Goal: Task Accomplishment & Management: Use online tool/utility

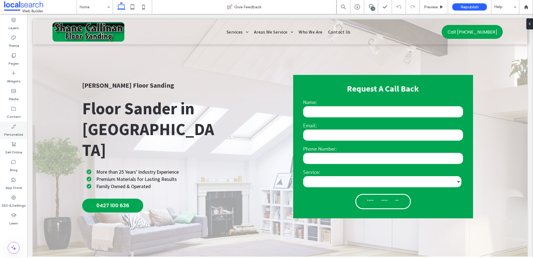
scroll to position [1, 0]
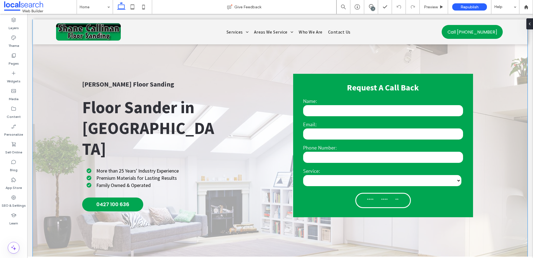
click at [54, 66] on div "**********" at bounding box center [280, 164] width 494 height 293
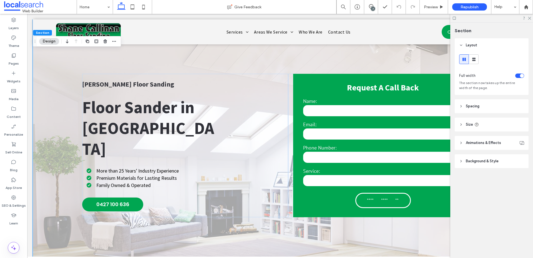
click at [49, 42] on button "Design" at bounding box center [49, 41] width 20 height 7
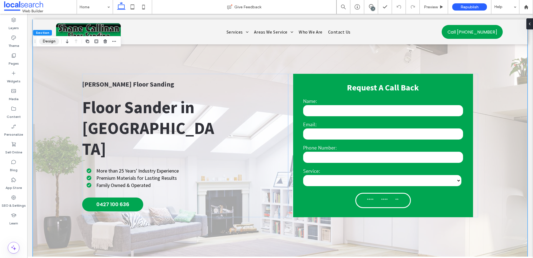
click at [44, 43] on button "Design" at bounding box center [49, 41] width 20 height 7
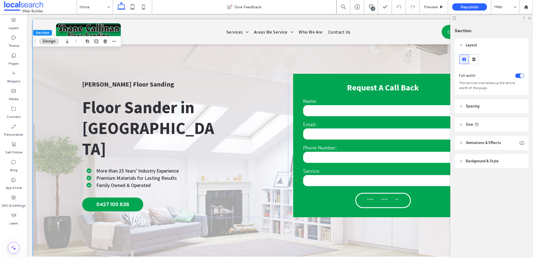
click at [457, 161] on header "Background & Style" at bounding box center [491, 161] width 74 height 14
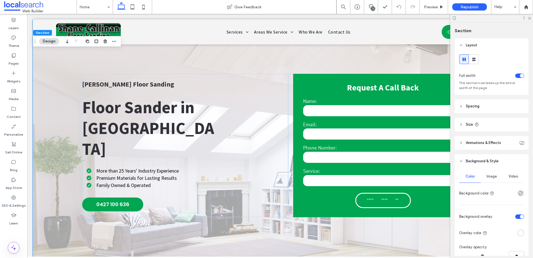
scroll to position [51, 0]
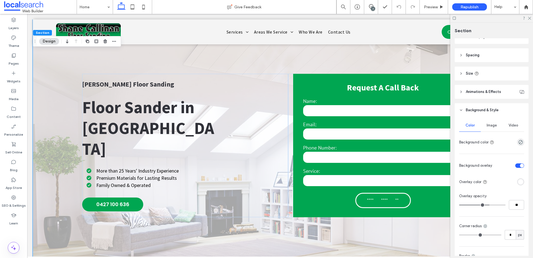
click at [488, 125] on span "Image" at bounding box center [491, 125] width 10 height 4
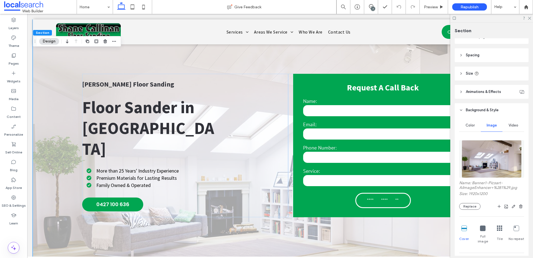
click at [490, 162] on img at bounding box center [491, 159] width 60 height 38
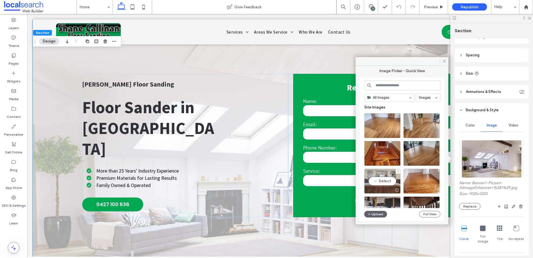
click at [391, 181] on div "Select" at bounding box center [382, 181] width 36 height 25
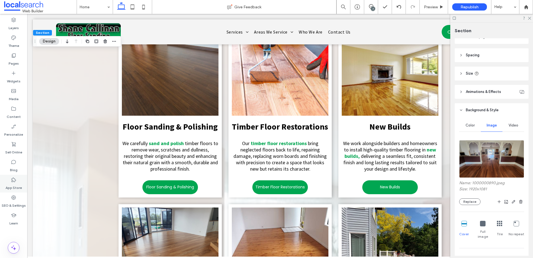
scroll to position [847, 0]
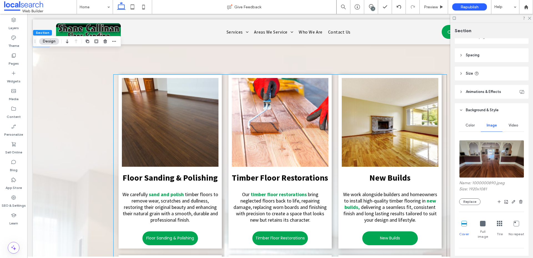
click at [259, 121] on img at bounding box center [280, 122] width 97 height 89
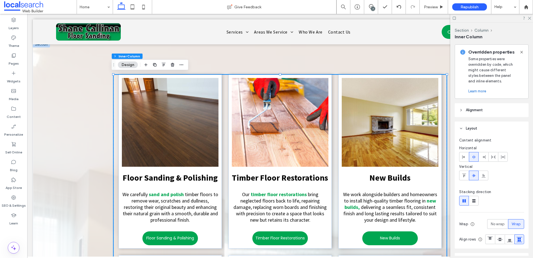
click at [259, 121] on img at bounding box center [280, 122] width 97 height 89
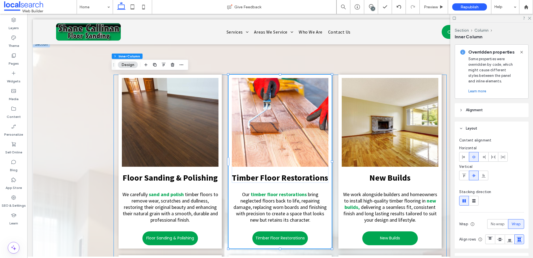
click at [259, 121] on img at bounding box center [280, 122] width 97 height 89
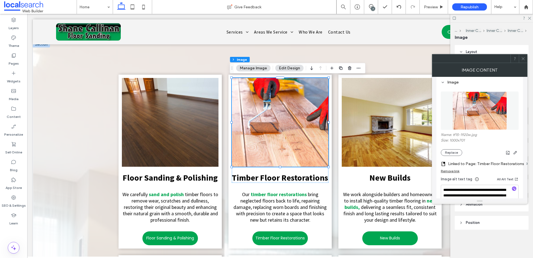
scroll to position [72, 0]
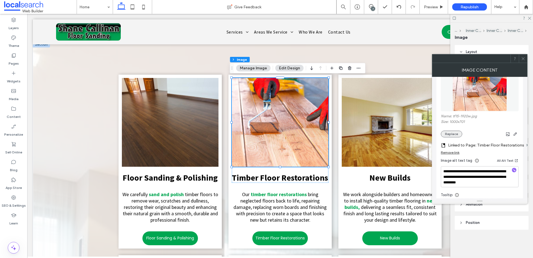
click at [451, 133] on button "Replace" at bounding box center [451, 134] width 21 height 7
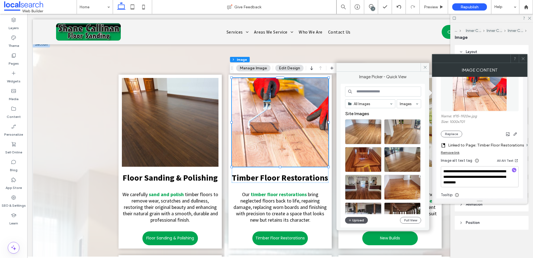
click at [349, 222] on icon "button" at bounding box center [349, 220] width 3 height 4
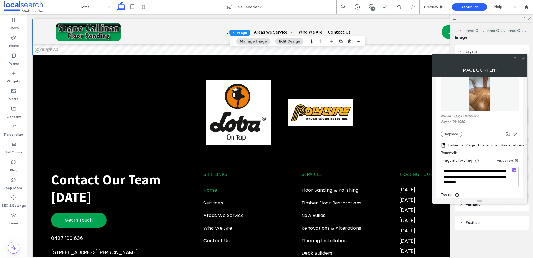
scroll to position [1934, 0]
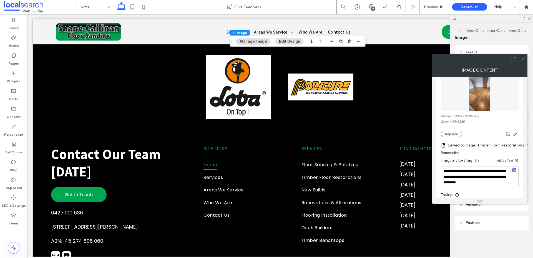
click at [524, 63] on div "Image Content" at bounding box center [479, 70] width 95 height 14
click at [524, 61] on span at bounding box center [523, 58] width 4 height 8
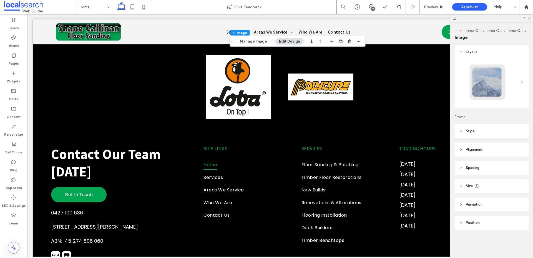
click at [530, 19] on icon at bounding box center [529, 18] width 4 height 4
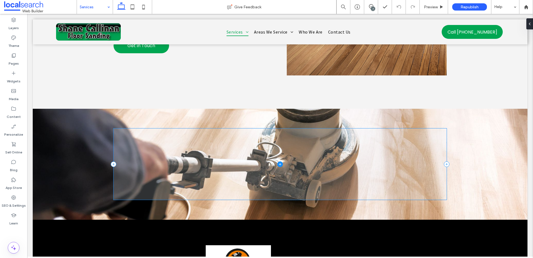
scroll to position [943, 0]
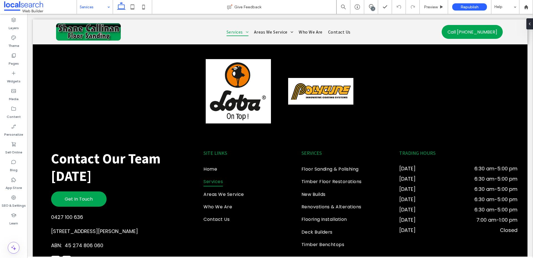
click at [95, 6] on input at bounding box center [93, 7] width 27 height 14
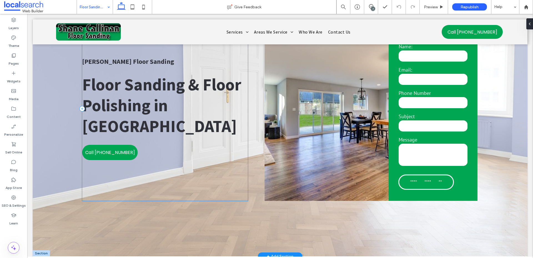
scroll to position [10, 0]
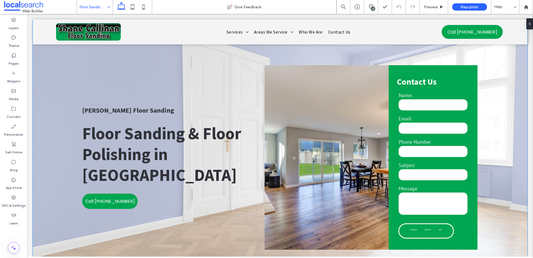
click at [41, 57] on div "**********" at bounding box center [280, 158] width 494 height 296
click at [50, 43] on button "Design" at bounding box center [49, 41] width 20 height 7
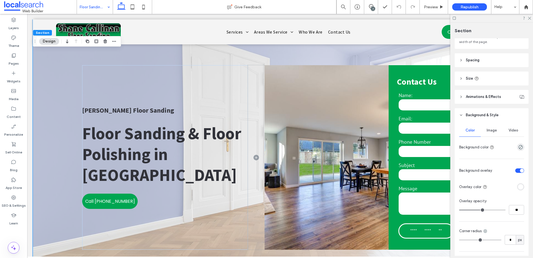
scroll to position [47, 0]
click at [487, 129] on span "Image" at bounding box center [491, 130] width 10 height 4
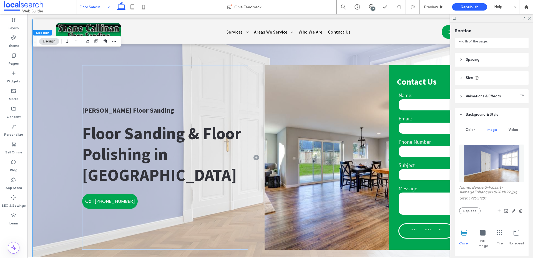
click at [475, 207] on div "Name: Banner3-Picsart-AiImageEnhancer+%281%29.jpg Size: 1920x1281 Replace" at bounding box center [491, 199] width 65 height 29
click at [472, 210] on button "Replace" at bounding box center [469, 211] width 21 height 7
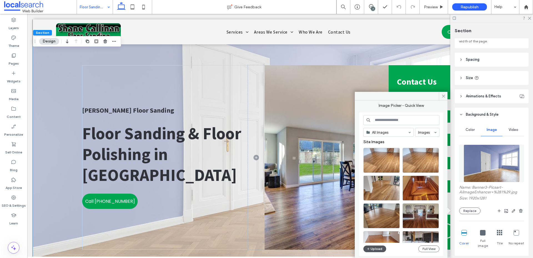
click at [370, 249] on button "Upload" at bounding box center [374, 249] width 23 height 7
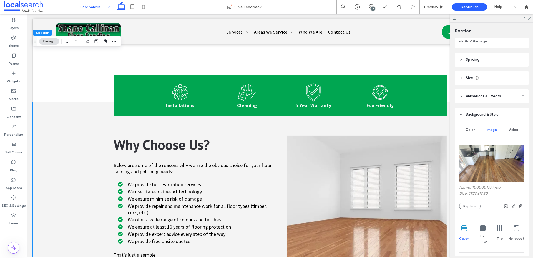
scroll to position [546, 0]
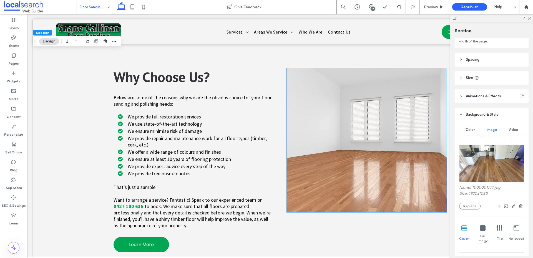
click at [356, 136] on img at bounding box center [367, 140] width 160 height 144
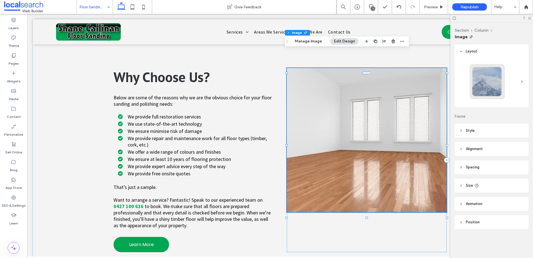
click at [342, 129] on img at bounding box center [367, 140] width 160 height 144
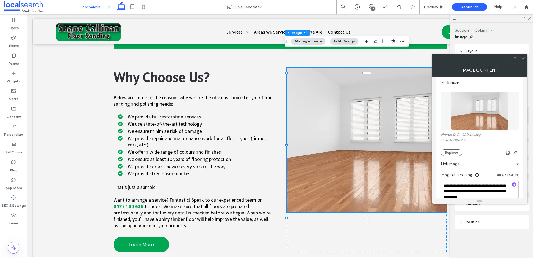
scroll to position [54, 0]
click at [451, 150] on button "Replace" at bounding box center [451, 152] width 21 height 7
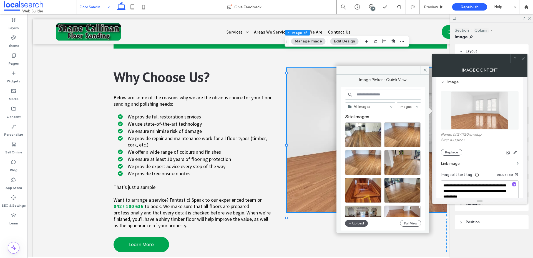
click at [353, 224] on button "Upload" at bounding box center [356, 223] width 23 height 7
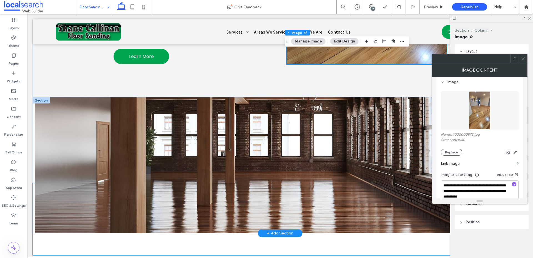
scroll to position [656, 0]
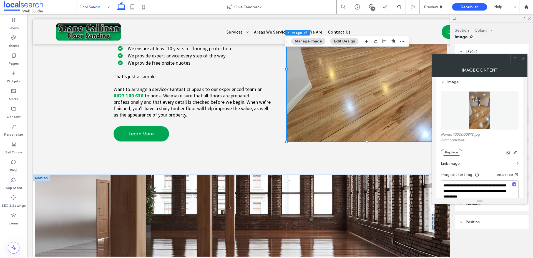
click at [41, 175] on div at bounding box center [41, 178] width 17 height 6
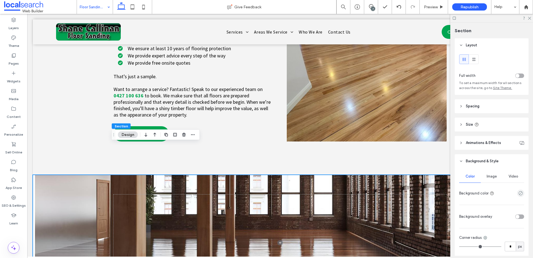
click at [44, 175] on div at bounding box center [280, 243] width 494 height 136
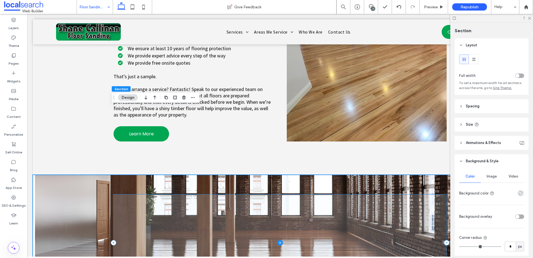
scroll to position [838, 0]
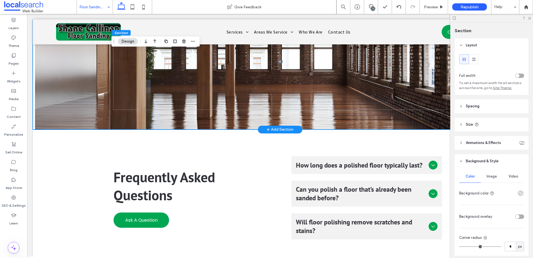
click at [488, 179] on div "Image" at bounding box center [492, 176] width 22 height 12
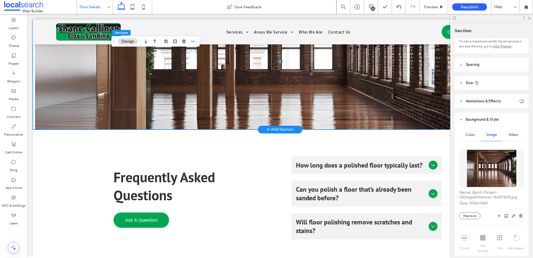
scroll to position [42, 0]
click at [472, 218] on button "Replace" at bounding box center [469, 215] width 21 height 7
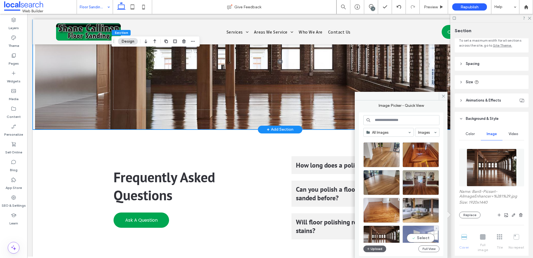
scroll to position [60, 0]
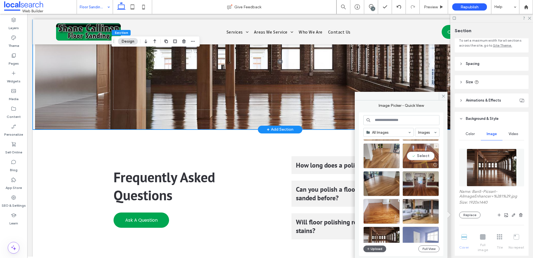
drag, startPoint x: 423, startPoint y: 150, endPoint x: 393, endPoint y: 140, distance: 31.5
click at [423, 150] on div "Select" at bounding box center [420, 155] width 36 height 25
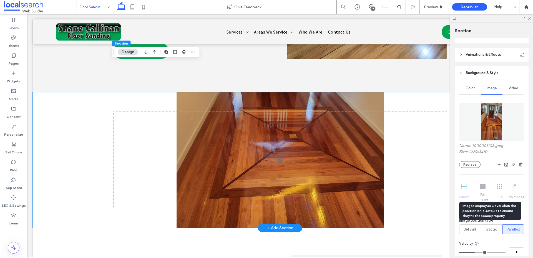
scroll to position [89, 0]
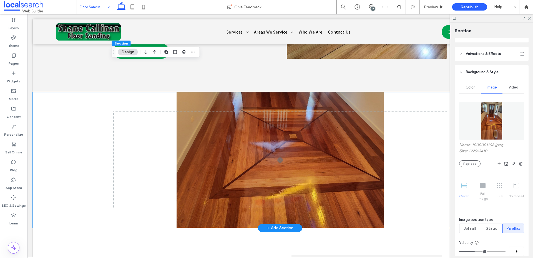
click at [460, 190] on div "Cover Full image Tile No repeat" at bounding box center [491, 192] width 65 height 23
click at [496, 227] on div "Static" at bounding box center [491, 228] width 14 height 9
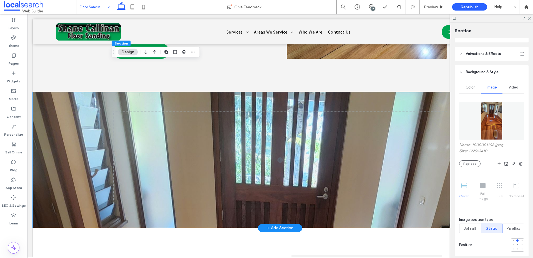
click at [35, 127] on div at bounding box center [280, 160] width 494 height 136
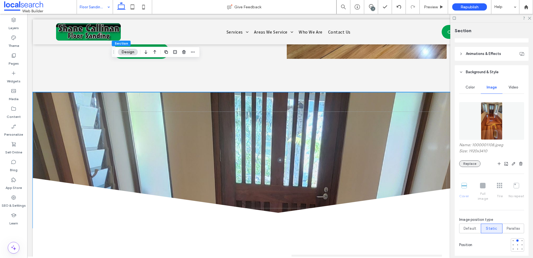
click at [468, 161] on button "Replace" at bounding box center [469, 163] width 21 height 7
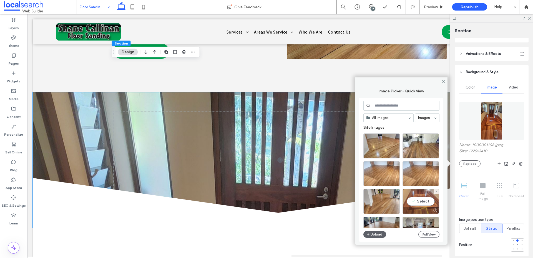
click at [418, 202] on div "Select" at bounding box center [420, 201] width 36 height 25
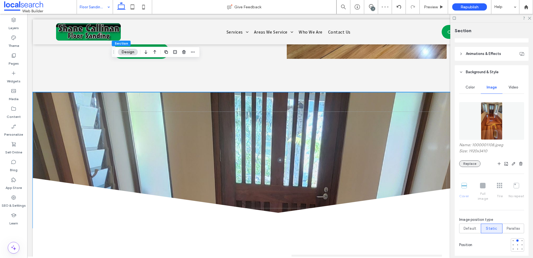
click at [475, 164] on button "Replace" at bounding box center [469, 163] width 21 height 7
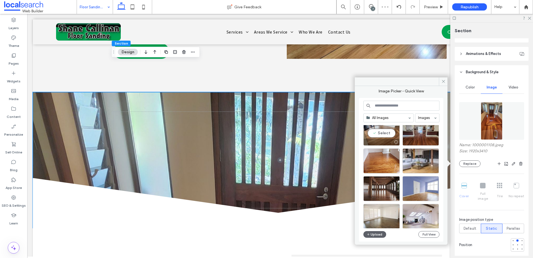
scroll to position [96, 0]
click at [386, 162] on div "Select" at bounding box center [381, 160] width 36 height 25
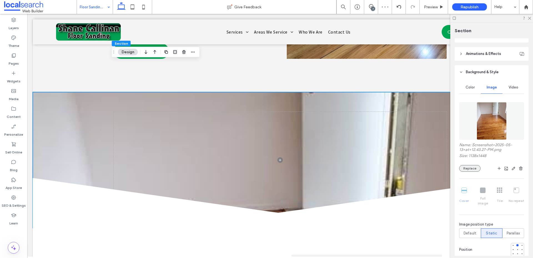
click at [466, 170] on button "Replace" at bounding box center [469, 168] width 21 height 7
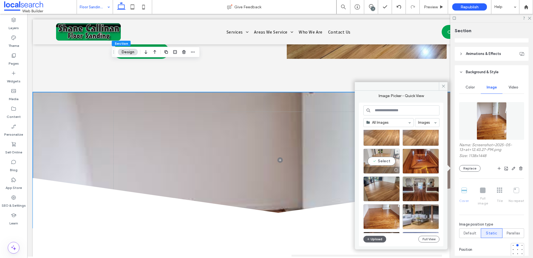
scroll to position [46, 0]
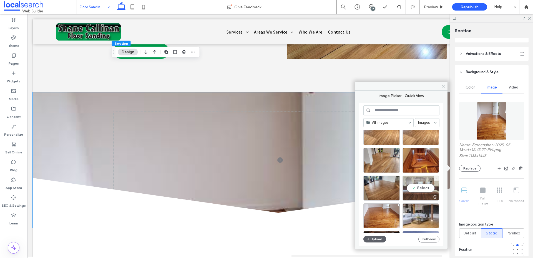
click at [423, 189] on div "Select" at bounding box center [420, 188] width 36 height 25
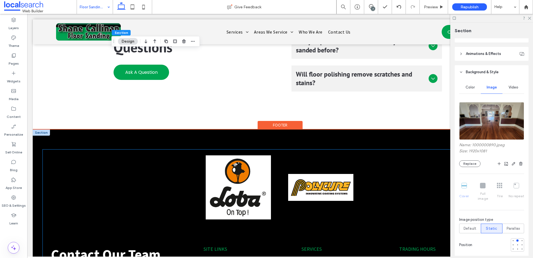
scroll to position [1049, 0]
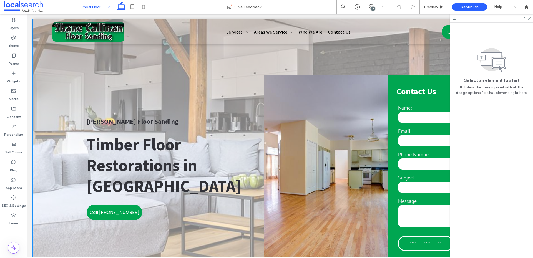
click at [66, 68] on div "**********" at bounding box center [280, 168] width 494 height 298
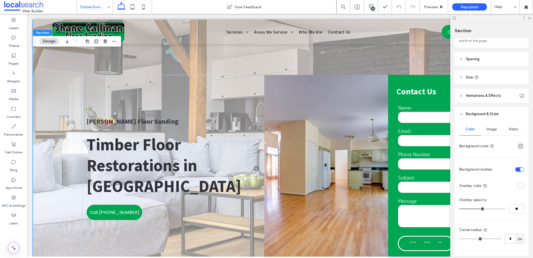
scroll to position [107, 0]
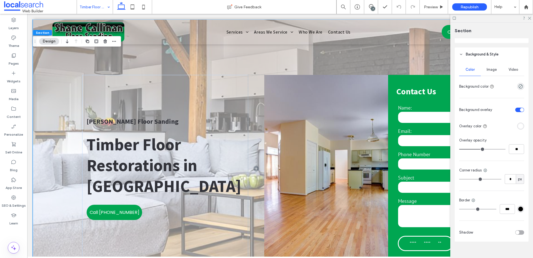
click at [41, 77] on div "**********" at bounding box center [280, 168] width 494 height 298
click at [49, 84] on div "**********" at bounding box center [280, 168] width 494 height 298
click at [489, 72] on span "Image" at bounding box center [491, 69] width 10 height 4
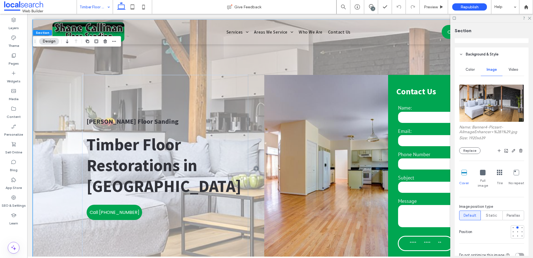
click at [49, 94] on div "**********" at bounding box center [280, 168] width 494 height 298
click at [471, 151] on button "Replace" at bounding box center [469, 150] width 21 height 7
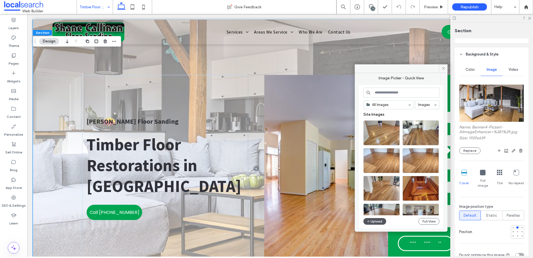
click at [372, 221] on button "Upload" at bounding box center [374, 221] width 23 height 7
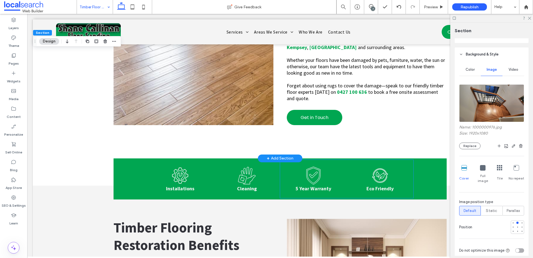
scroll to position [485, 0]
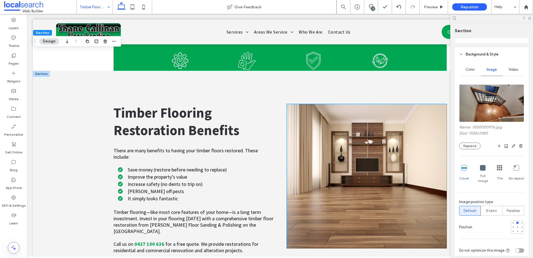
click at [317, 168] on img at bounding box center [367, 176] width 160 height 144
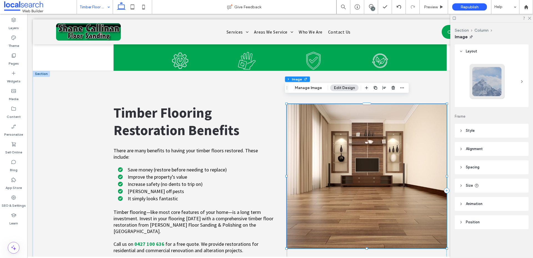
click at [316, 169] on img at bounding box center [367, 176] width 160 height 144
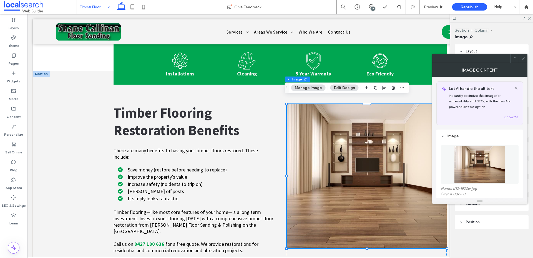
scroll to position [50, 0]
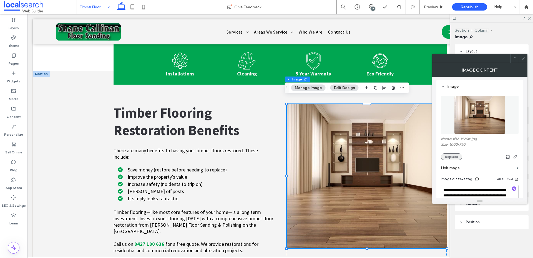
click at [446, 157] on button "Replace" at bounding box center [451, 156] width 21 height 7
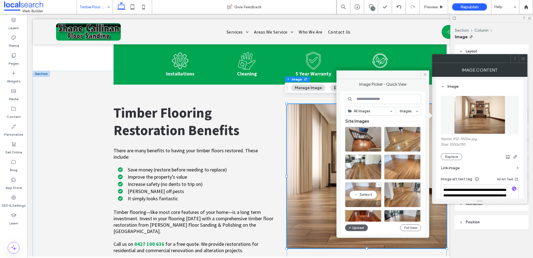
scroll to position [46, 0]
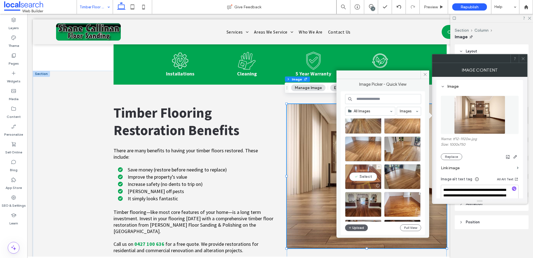
click at [363, 173] on div "Select" at bounding box center [363, 176] width 36 height 25
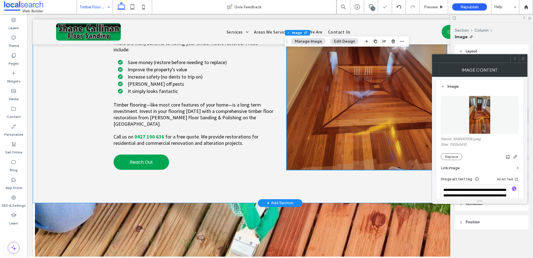
scroll to position [698, 0]
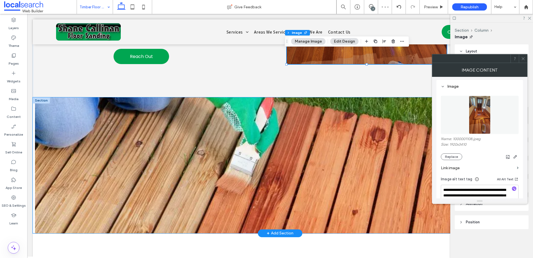
click at [42, 103] on div at bounding box center [280, 165] width 494 height 136
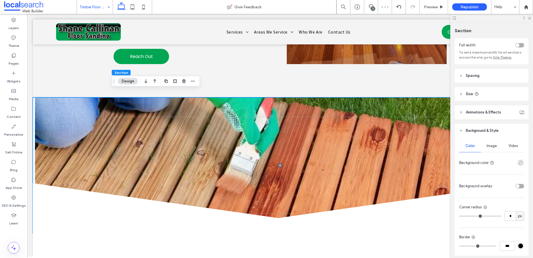
scroll to position [75, 0]
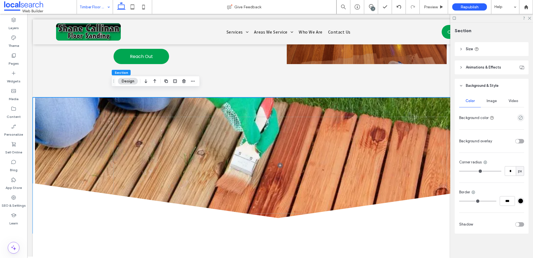
click at [491, 101] on span "Image" at bounding box center [491, 101] width 10 height 4
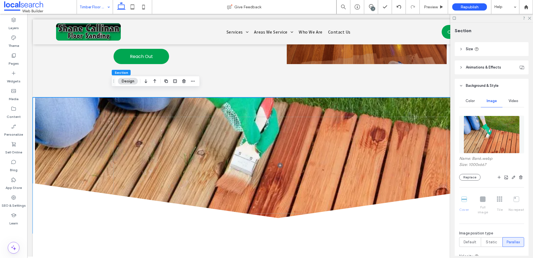
scroll to position [191, 0]
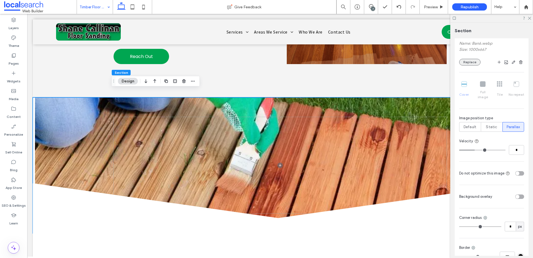
click at [466, 59] on button "Replace" at bounding box center [469, 62] width 21 height 7
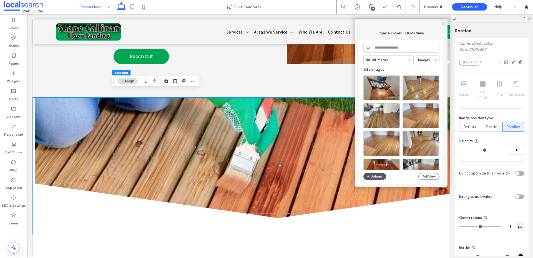
click at [366, 175] on button "Upload" at bounding box center [374, 176] width 23 height 7
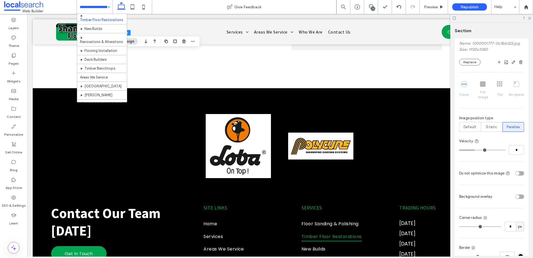
scroll to position [0, 0]
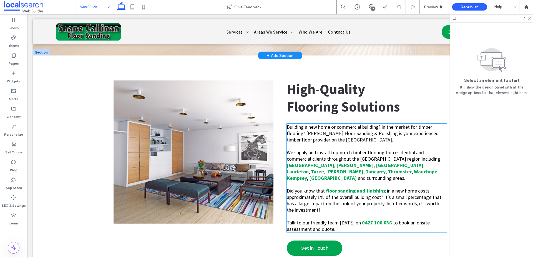
scroll to position [269, 0]
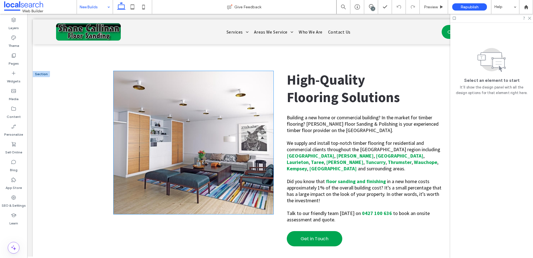
click at [144, 171] on img at bounding box center [193, 142] width 160 height 143
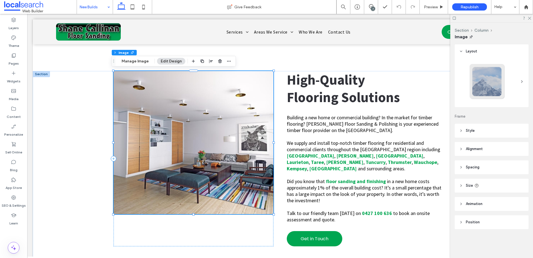
click at [144, 171] on img at bounding box center [193, 142] width 160 height 143
click at [235, 132] on img at bounding box center [193, 142] width 160 height 143
click at [239, 122] on img at bounding box center [193, 142] width 160 height 143
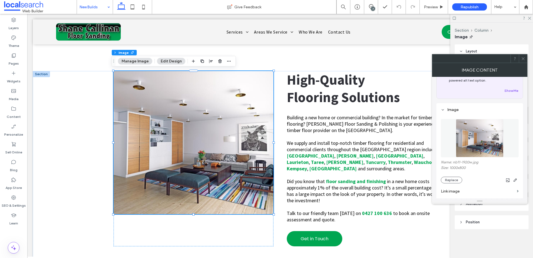
scroll to position [95, 0]
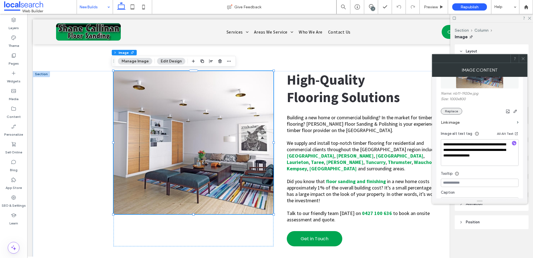
click at [451, 110] on button "Replace" at bounding box center [451, 111] width 21 height 7
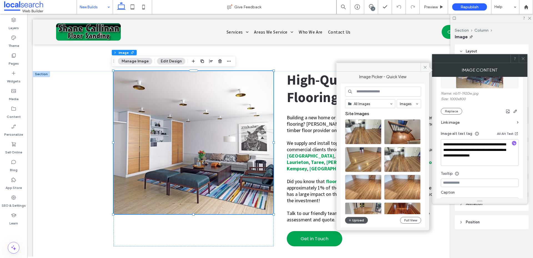
click at [363, 219] on button "Upload" at bounding box center [356, 220] width 23 height 7
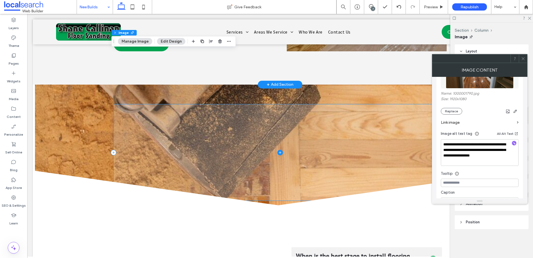
scroll to position [737, 0]
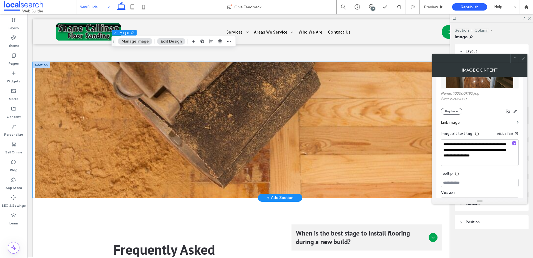
click at [64, 95] on div at bounding box center [280, 130] width 494 height 136
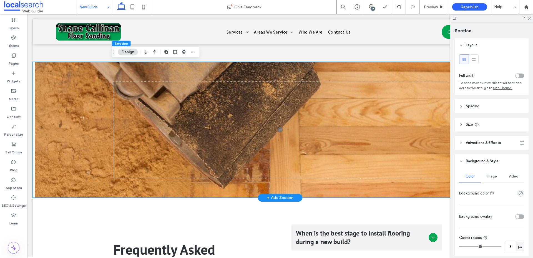
click at [64, 95] on div at bounding box center [280, 130] width 494 height 136
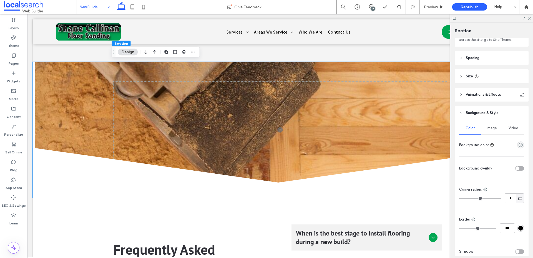
scroll to position [49, 0]
click at [488, 129] on span "Image" at bounding box center [491, 127] width 10 height 4
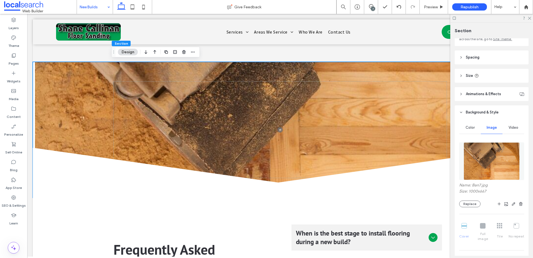
scroll to position [50, 0]
click at [470, 203] on button "Replace" at bounding box center [469, 202] width 21 height 7
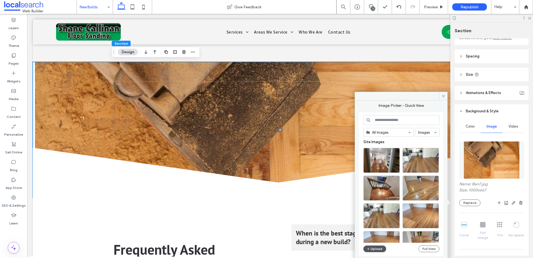
click at [374, 251] on button "Upload" at bounding box center [374, 249] width 23 height 7
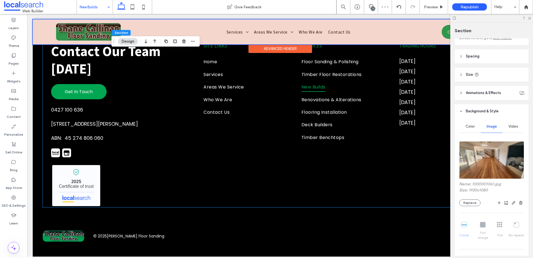
scroll to position [1183, 0]
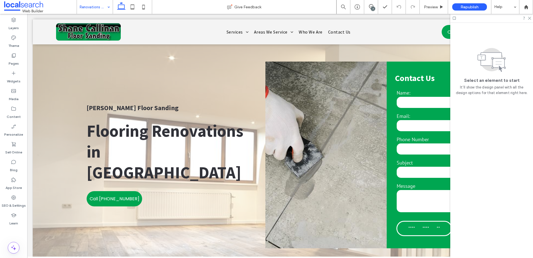
scroll to position [8, 0]
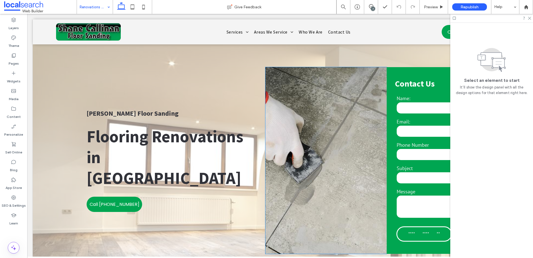
click at [319, 132] on img at bounding box center [325, 160] width 121 height 187
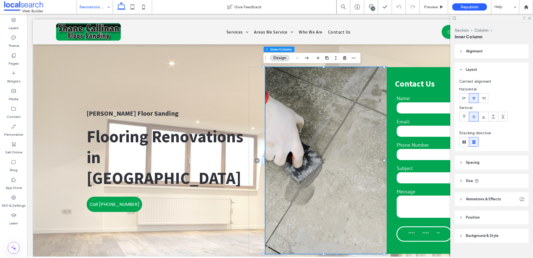
click at [319, 132] on img at bounding box center [325, 160] width 121 height 187
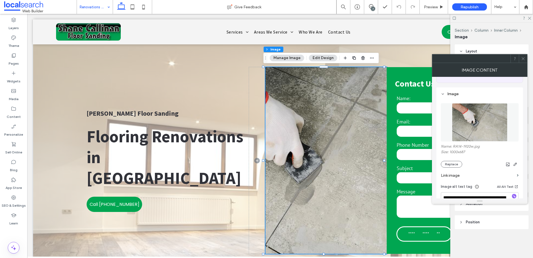
scroll to position [43, 0]
click at [455, 161] on button "Replace" at bounding box center [451, 163] width 21 height 7
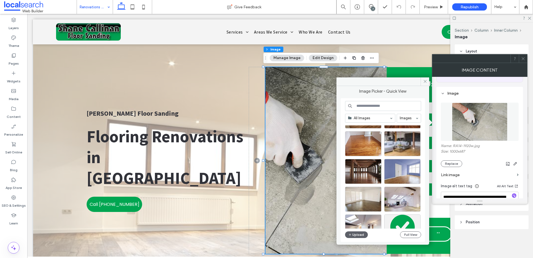
scroll to position [176, 0]
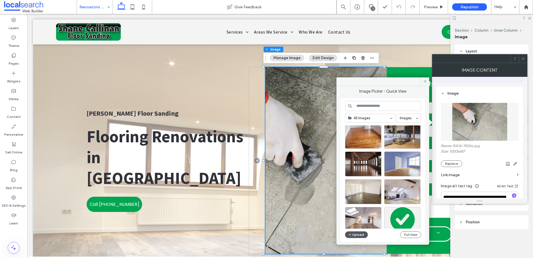
click at [357, 234] on button "Upload" at bounding box center [356, 234] width 23 height 7
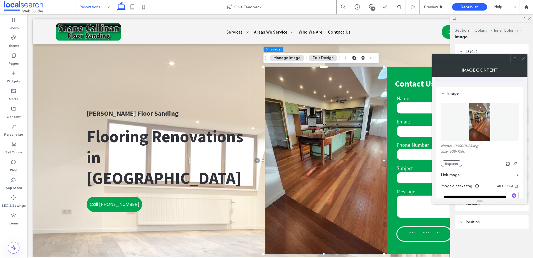
click at [54, 72] on div "**********" at bounding box center [280, 161] width 494 height 298
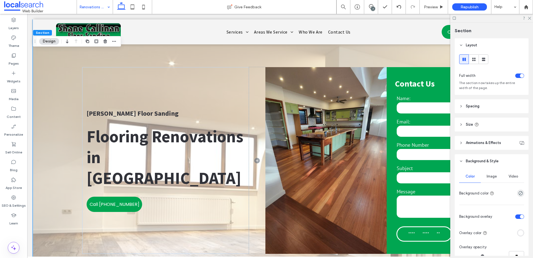
scroll to position [97, 0]
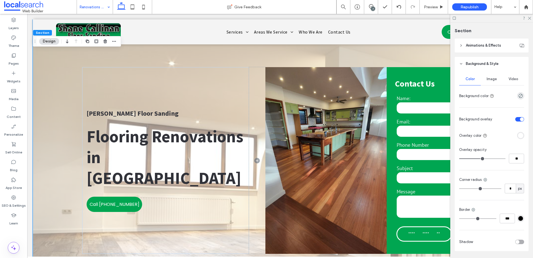
click at [486, 80] on span "Image" at bounding box center [491, 79] width 10 height 4
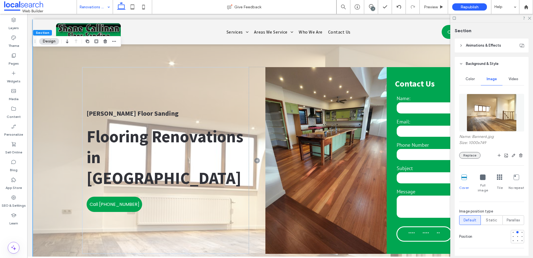
click at [471, 156] on button "Replace" at bounding box center [469, 155] width 21 height 7
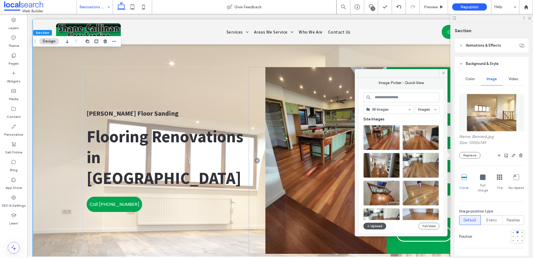
click at [377, 225] on button "Upload" at bounding box center [374, 226] width 23 height 7
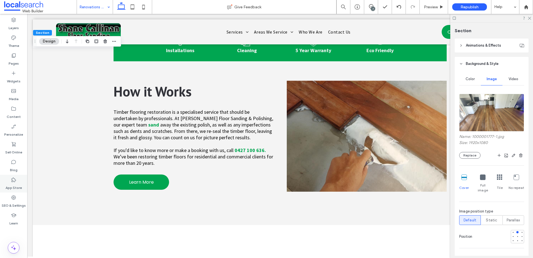
scroll to position [496, 0]
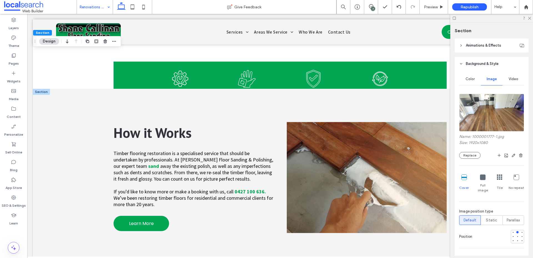
click at [356, 188] on img at bounding box center [367, 177] width 160 height 111
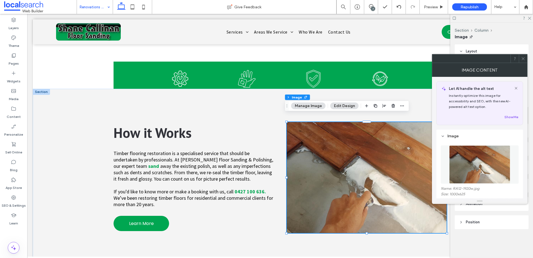
click at [356, 188] on img at bounding box center [367, 177] width 160 height 111
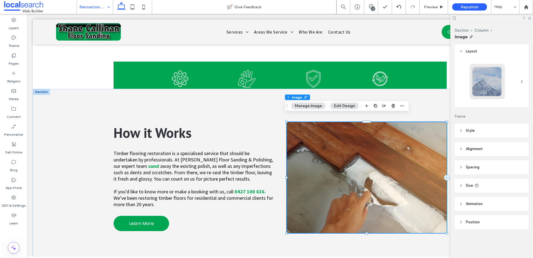
click at [356, 188] on img at bounding box center [367, 177] width 160 height 111
click at [411, 170] on img at bounding box center [367, 177] width 160 height 111
click at [336, 137] on img at bounding box center [367, 177] width 160 height 111
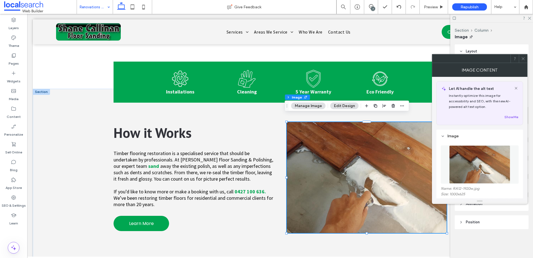
scroll to position [111, 0]
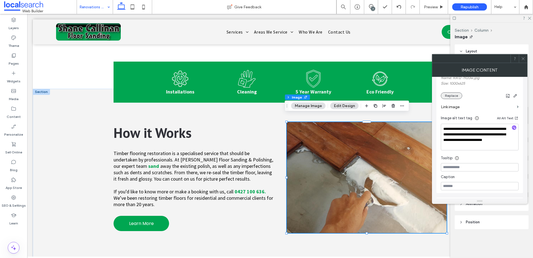
click at [458, 95] on button "Replace" at bounding box center [451, 95] width 21 height 7
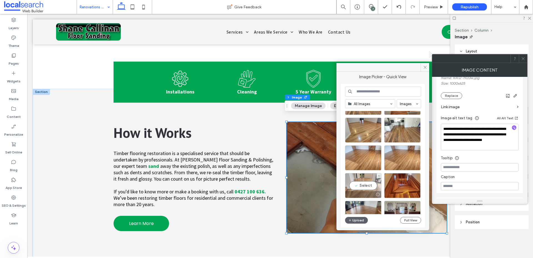
scroll to position [91, 0]
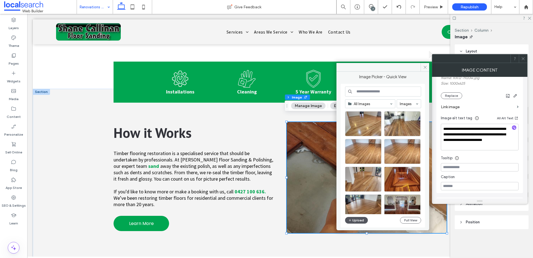
click at [357, 219] on button "Upload" at bounding box center [356, 220] width 23 height 7
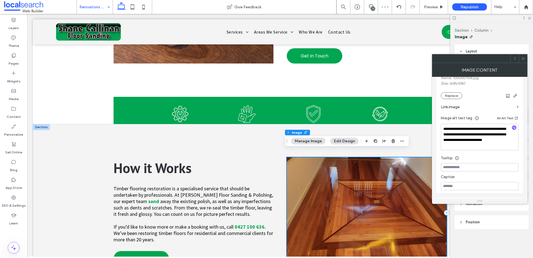
scroll to position [457, 0]
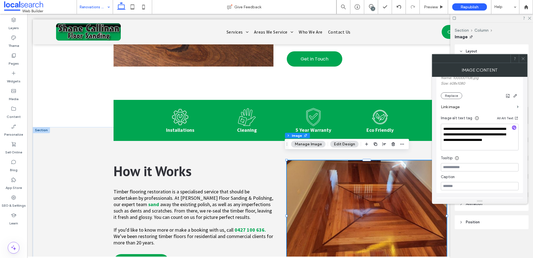
click at [524, 59] on icon at bounding box center [523, 59] width 4 height 4
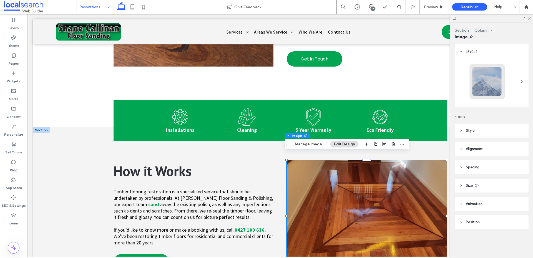
click at [468, 133] on span "Style" at bounding box center [470, 131] width 9 height 6
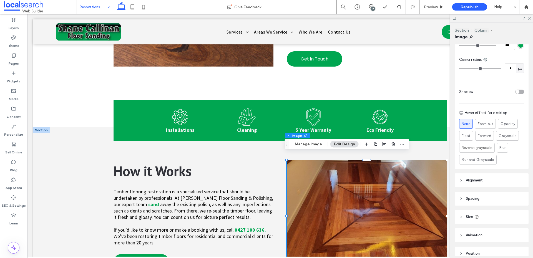
click at [469, 179] on header "Alignment" at bounding box center [491, 180] width 74 height 14
click at [464, 208] on header "Spacing" at bounding box center [491, 214] width 74 height 14
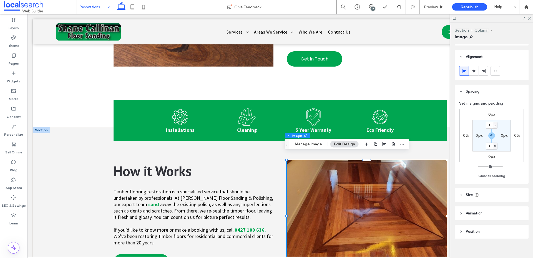
click at [476, 193] on icon at bounding box center [476, 195] width 4 height 4
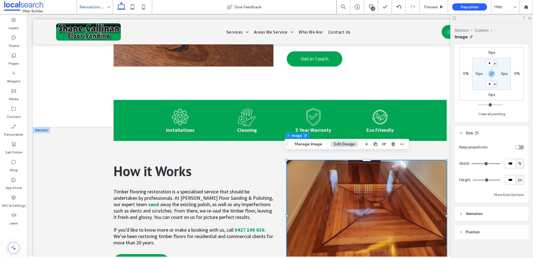
scroll to position [375, 0]
click at [473, 229] on span "Position" at bounding box center [473, 232] width 14 height 6
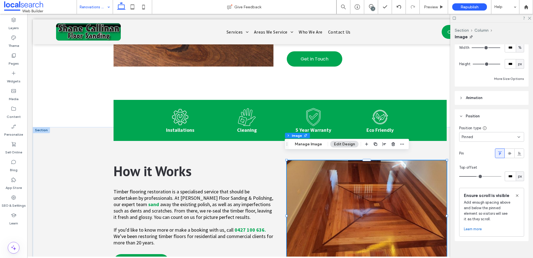
scroll to position [491, 0]
click at [471, 96] on header "Animation" at bounding box center [491, 97] width 74 height 14
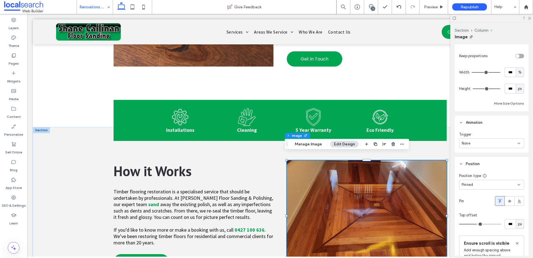
scroll to position [443, 0]
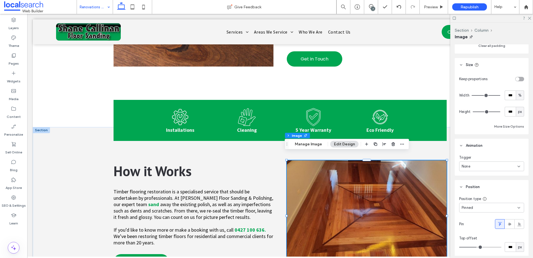
click at [515, 77] on div "toggle" at bounding box center [517, 79] width 4 height 4
type input "*"
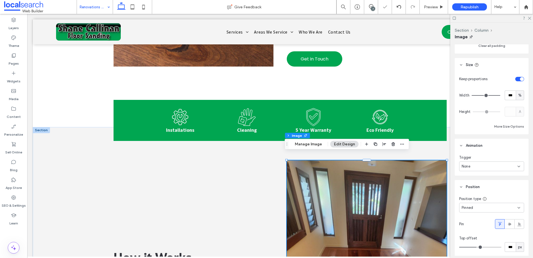
click at [515, 77] on div "toggle" at bounding box center [519, 79] width 9 height 4
type input "****"
type input "******"
click at [401, 5] on div at bounding box center [399, 7] width 14 height 4
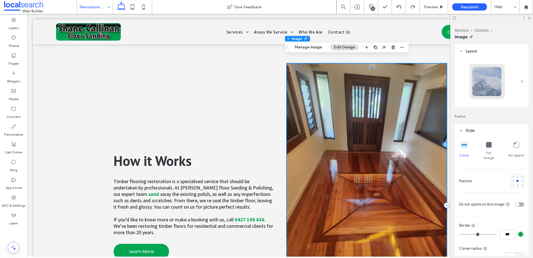
scroll to position [449, 0]
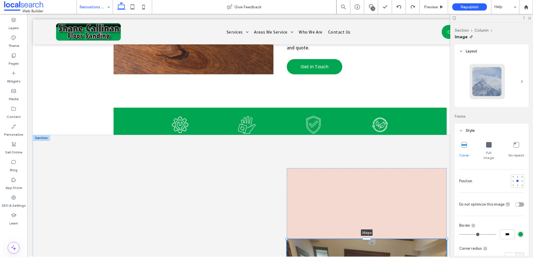
drag, startPoint x: 366, startPoint y: 161, endPoint x: 369, endPoint y: 233, distance: 71.1
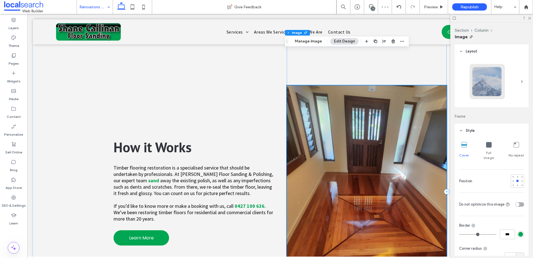
scroll to position [536, 0]
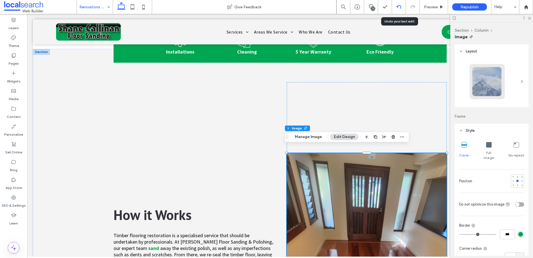
click at [398, 5] on use at bounding box center [398, 7] width 4 height 4
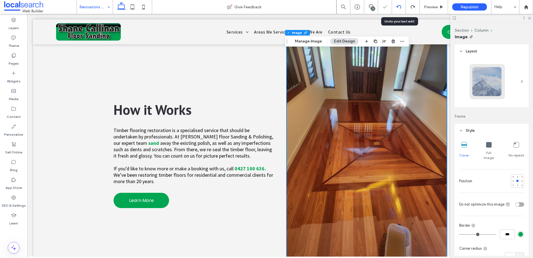
scroll to position [619, 0]
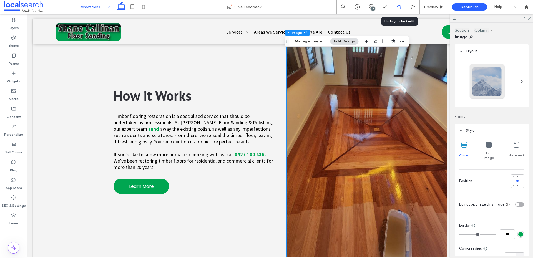
click at [398, 5] on use at bounding box center [398, 7] width 4 height 4
click at [398, 5] on div at bounding box center [266, 129] width 533 height 258
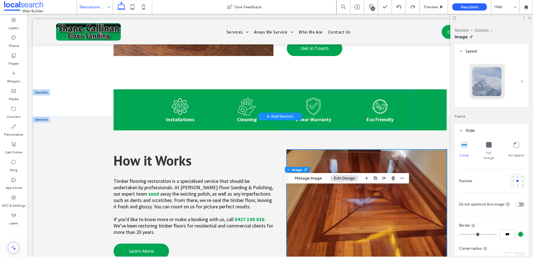
scroll to position [532, 0]
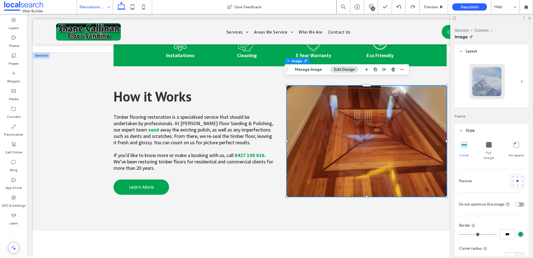
click at [490, 143] on div "Full image" at bounding box center [489, 151] width 16 height 23
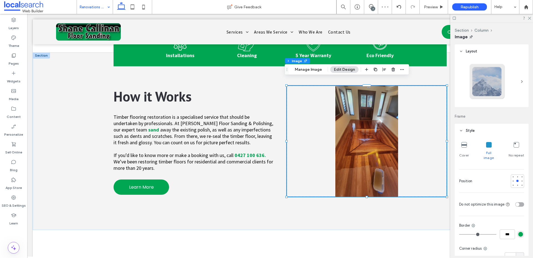
click at [463, 145] on icon at bounding box center [464, 145] width 6 height 6
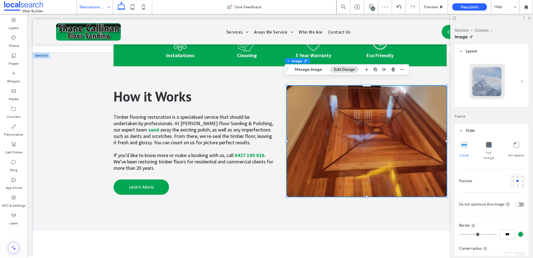
click at [486, 143] on icon at bounding box center [489, 145] width 6 height 6
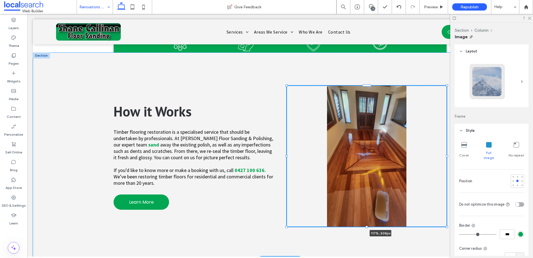
drag, startPoint x: 444, startPoint y: 78, endPoint x: 472, endPoint y: 63, distance: 31.9
click at [472, 63] on div "How it Works Timber flooring restoration is a specialised service that should b…" at bounding box center [280, 156] width 494 height 208
type input "***"
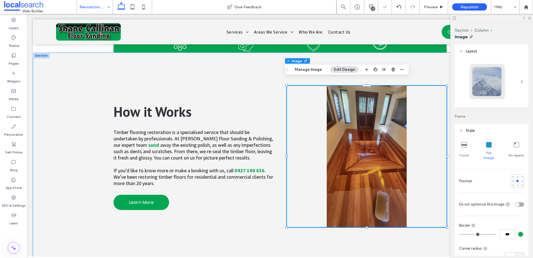
click at [70, 178] on div "How it Works Timber flooring restoration is a specialised service that should b…" at bounding box center [280, 156] width 494 height 208
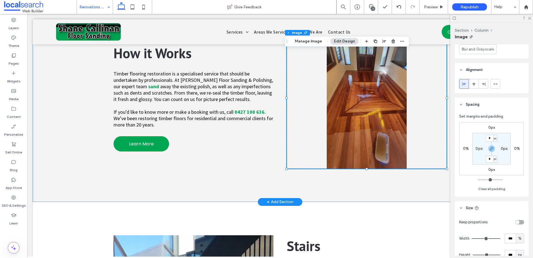
scroll to position [313, 0]
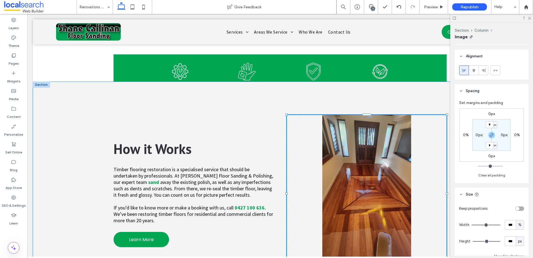
drag, startPoint x: 445, startPoint y: 108, endPoint x: 486, endPoint y: 101, distance: 42.0
click at [486, 101] on div "How it Works Timber flooring restoration is a specialised service that should b…" at bounding box center [280, 194] width 494 height 224
type input "***"
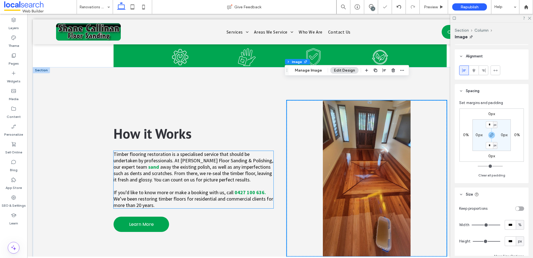
scroll to position [551, 0]
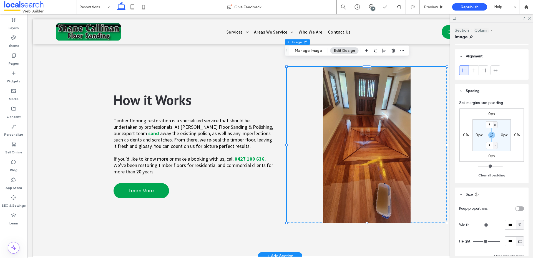
drag, startPoint x: 48, startPoint y: 136, endPoint x: 60, endPoint y: 138, distance: 11.5
click at [49, 136] on div "How it Works Timber flooring restoration is a specialised service that should b…" at bounding box center [280, 145] width 494 height 223
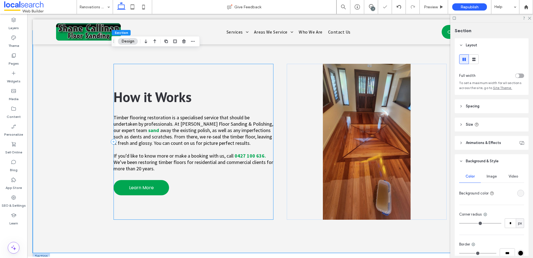
scroll to position [727, 0]
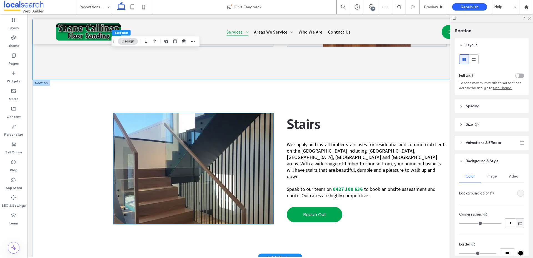
click at [201, 179] on img at bounding box center [193, 168] width 160 height 111
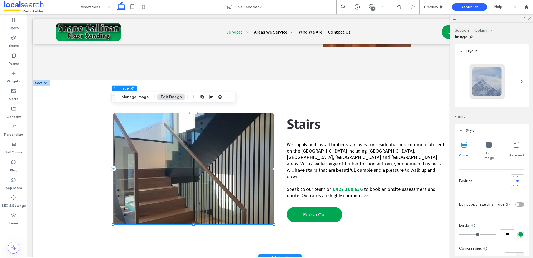
click at [198, 179] on img at bounding box center [193, 168] width 160 height 111
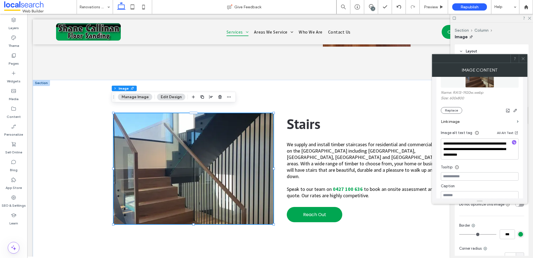
scroll to position [110, 0]
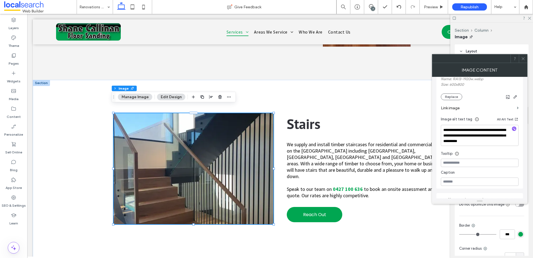
click at [446, 100] on section "Link image" at bounding box center [480, 108] width 78 height 16
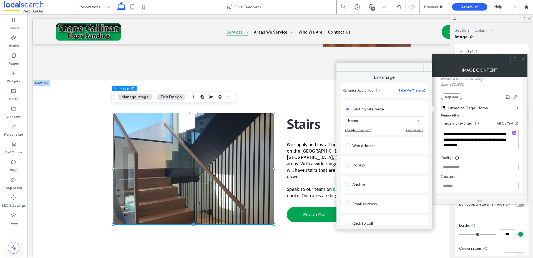
click at [428, 69] on icon at bounding box center [428, 67] width 4 height 4
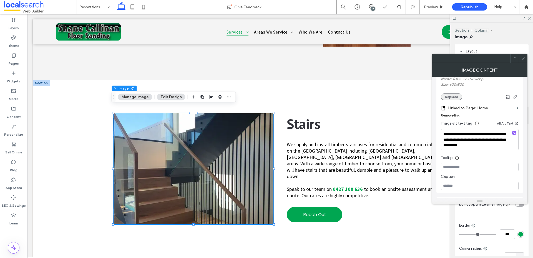
click at [454, 99] on button "Replace" at bounding box center [451, 97] width 21 height 7
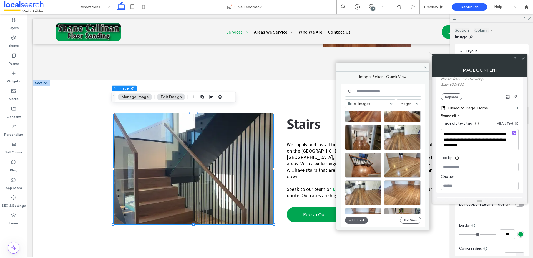
scroll to position [51, 0]
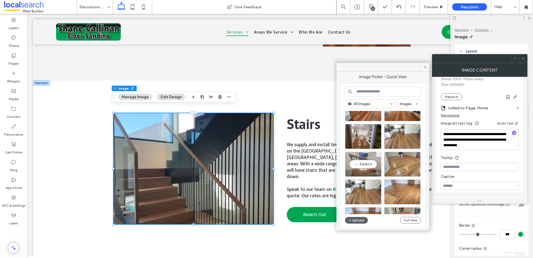
click at [365, 167] on div "Select" at bounding box center [363, 164] width 36 height 25
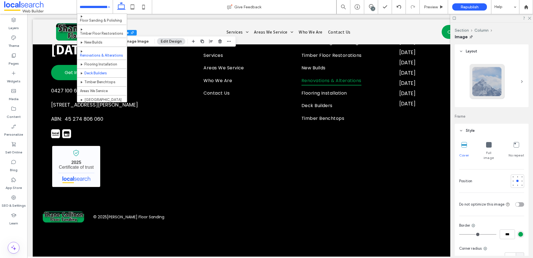
scroll to position [24, 0]
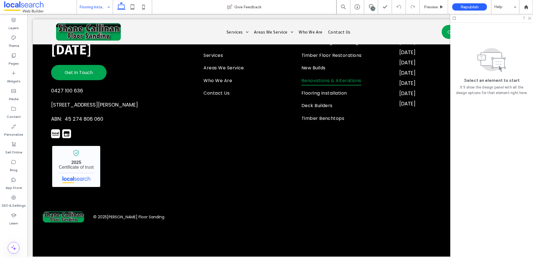
click at [109, 2] on div "Flooring Installation" at bounding box center [95, 7] width 36 height 14
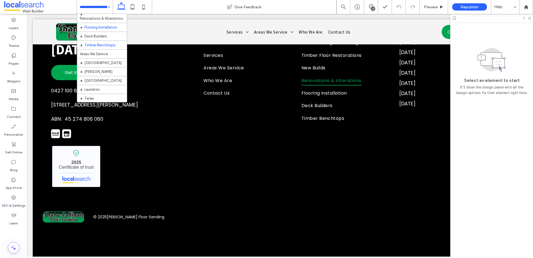
scroll to position [32, 0]
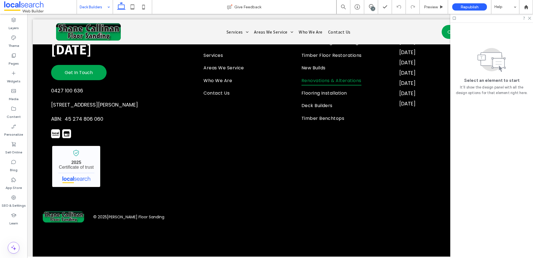
click at [100, 6] on input at bounding box center [93, 7] width 27 height 14
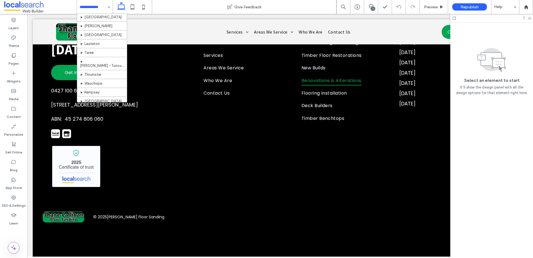
scroll to position [54, 0]
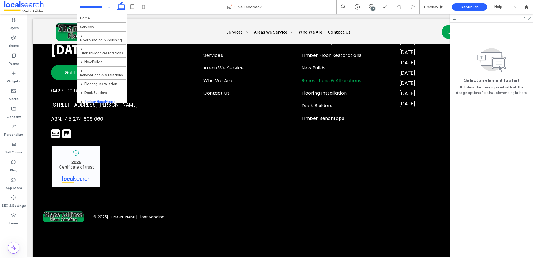
click at [93, 6] on input at bounding box center [93, 7] width 27 height 14
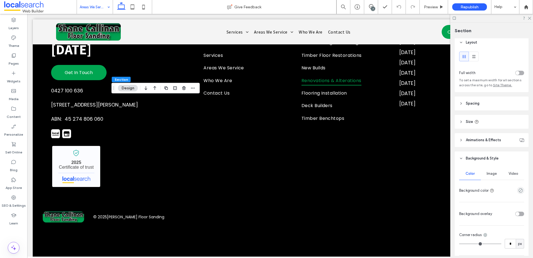
scroll to position [8, 0]
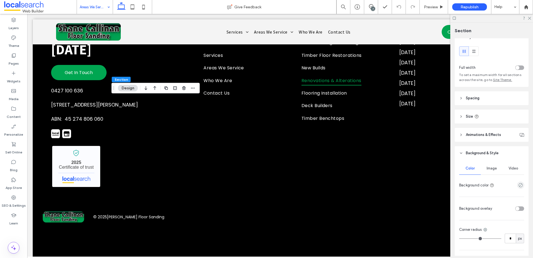
click at [491, 165] on div "Image" at bounding box center [492, 168] width 22 height 12
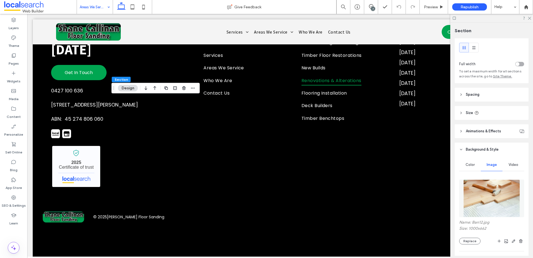
scroll to position [15, 0]
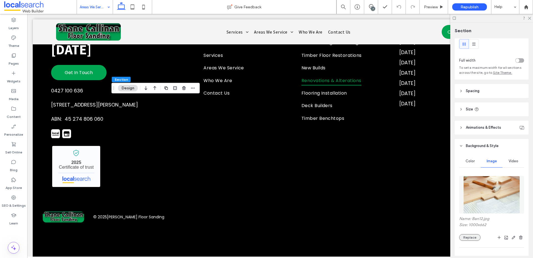
click at [466, 234] on button "Replace" at bounding box center [469, 237] width 21 height 7
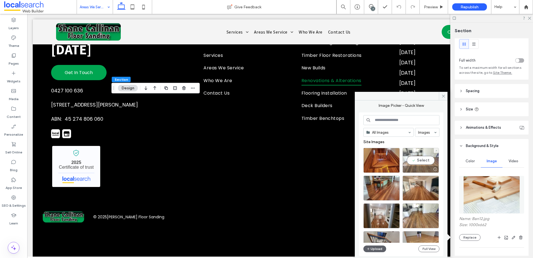
click at [414, 159] on div "Select" at bounding box center [420, 160] width 36 height 25
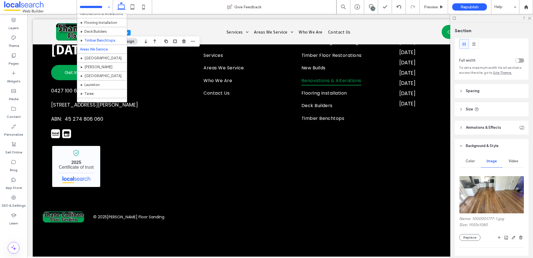
scroll to position [61, 0]
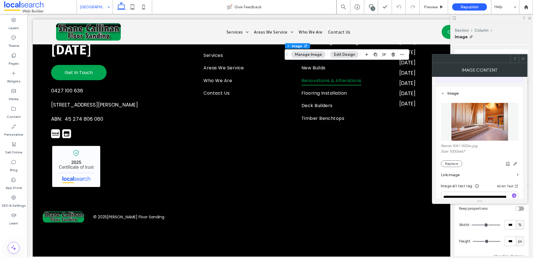
scroll to position [100, 0]
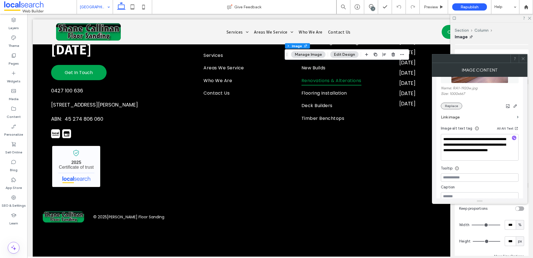
click at [454, 107] on button "Replace" at bounding box center [451, 106] width 21 height 7
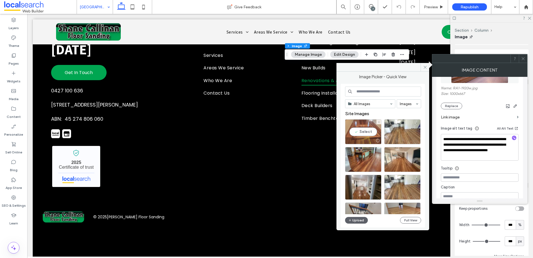
click at [366, 128] on div "Select" at bounding box center [363, 131] width 36 height 25
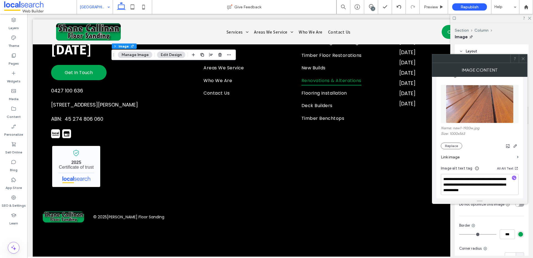
scroll to position [90, 0]
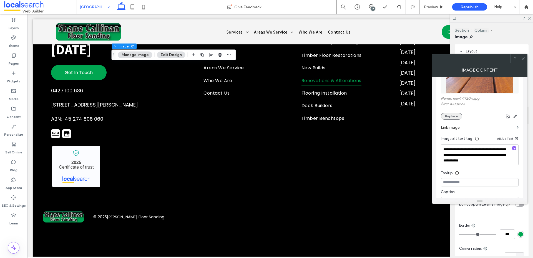
click at [456, 117] on button "Replace" at bounding box center [451, 116] width 21 height 7
click at [450, 116] on button "Replace" at bounding box center [451, 115] width 21 height 7
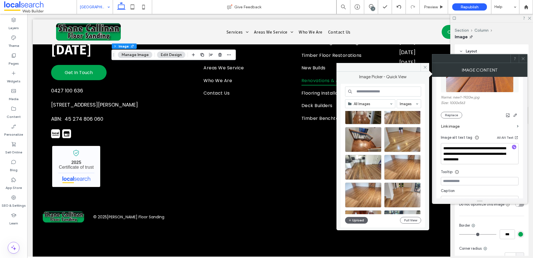
scroll to position [76, 0]
click at [394, 165] on div "Select" at bounding box center [402, 167] width 36 height 25
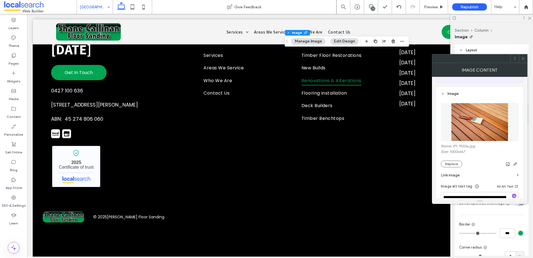
scroll to position [106, 0]
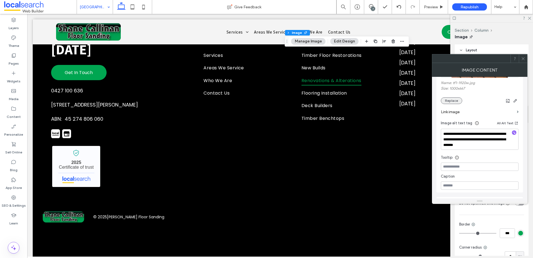
click at [450, 100] on button "Replace" at bounding box center [451, 100] width 21 height 7
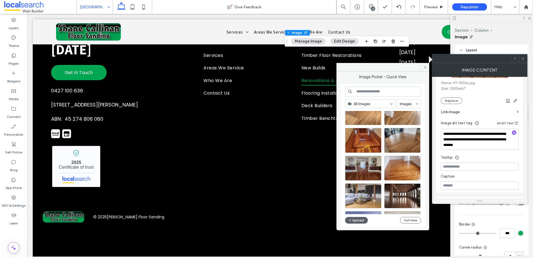
scroll to position [155, 0]
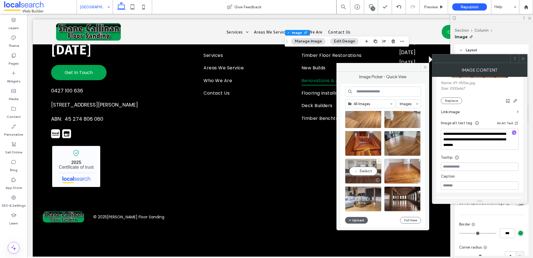
click at [370, 168] on div "Select" at bounding box center [363, 171] width 36 height 25
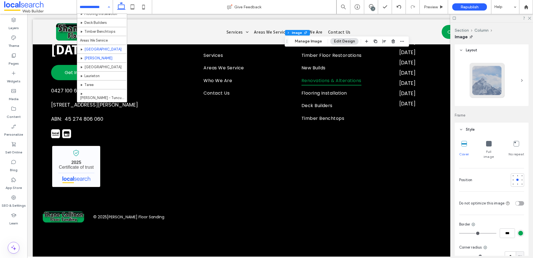
scroll to position [70, 0]
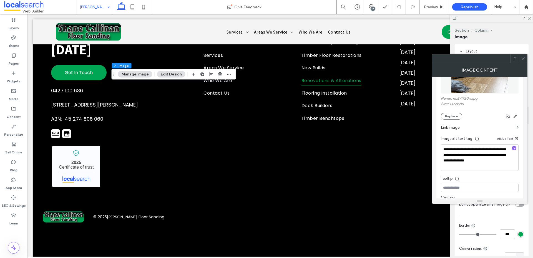
scroll to position [102, 0]
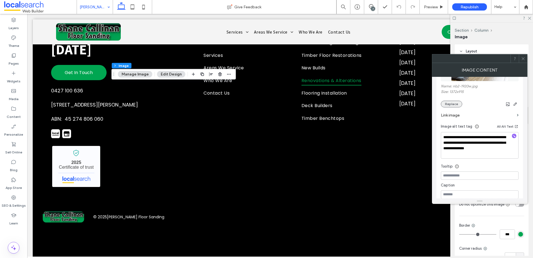
click at [454, 105] on button "Replace" at bounding box center [451, 104] width 21 height 7
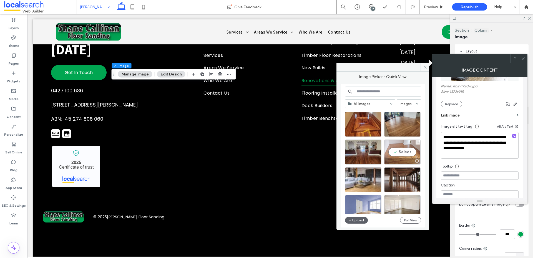
scroll to position [168, 0]
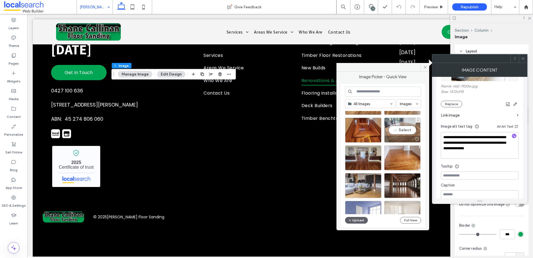
click at [405, 128] on div "Select" at bounding box center [402, 130] width 36 height 25
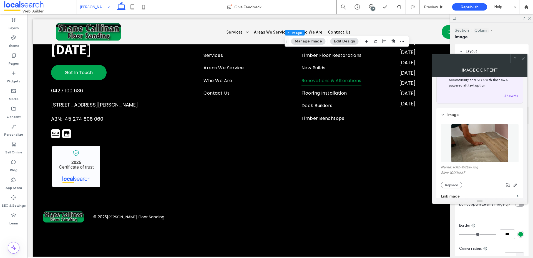
scroll to position [47, 0]
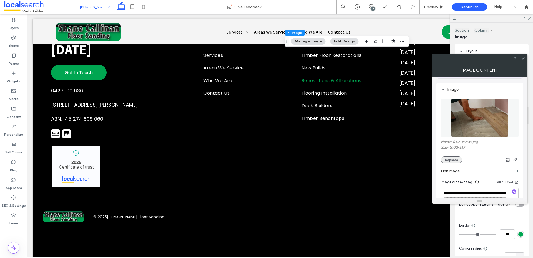
click at [450, 160] on button "Replace" at bounding box center [451, 159] width 21 height 7
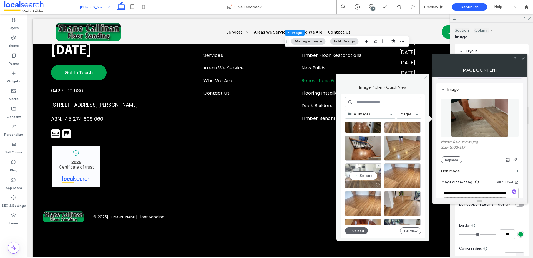
scroll to position [69, 0]
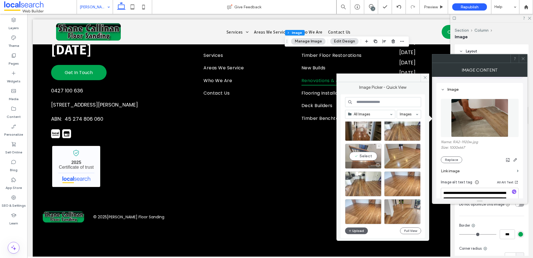
click at [366, 156] on div "Select" at bounding box center [363, 156] width 36 height 25
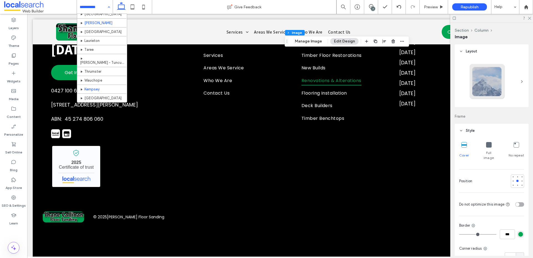
scroll to position [104, 0]
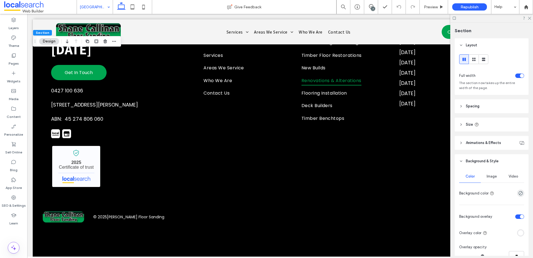
click at [493, 178] on span "Image" at bounding box center [491, 176] width 10 height 4
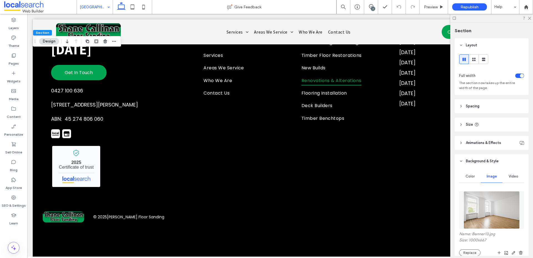
scroll to position [47, 0]
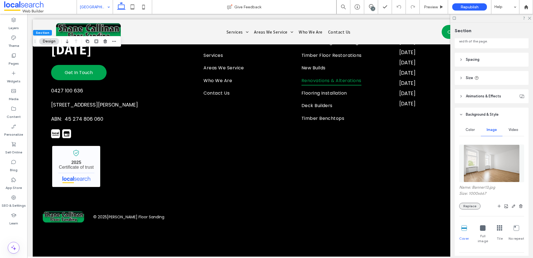
click at [471, 208] on button "Replace" at bounding box center [469, 206] width 21 height 7
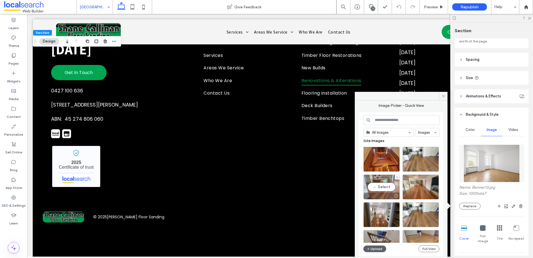
scroll to position [2, 0]
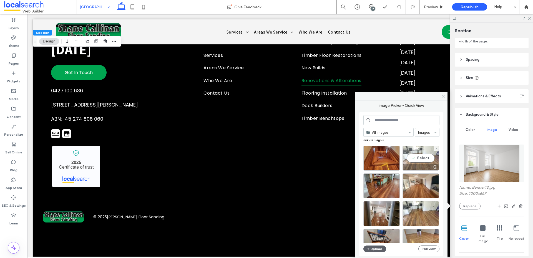
click at [414, 160] on div "Select" at bounding box center [420, 158] width 36 height 25
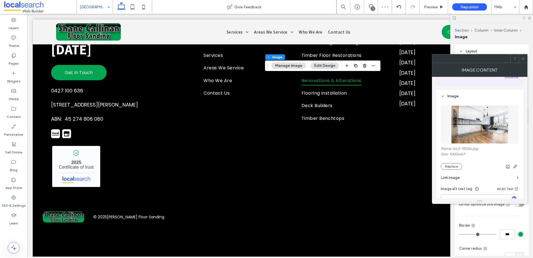
scroll to position [43, 0]
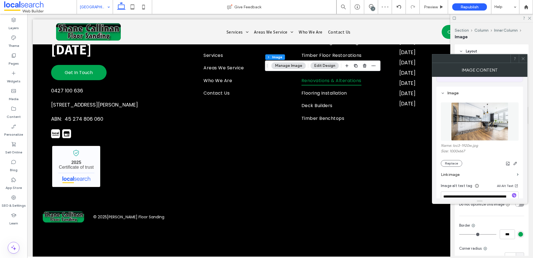
click at [445, 167] on section "Link image" at bounding box center [480, 175] width 78 height 16
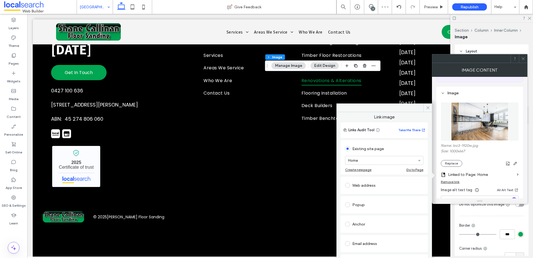
scroll to position [1, 0]
click at [430, 107] on span at bounding box center [427, 107] width 9 height 8
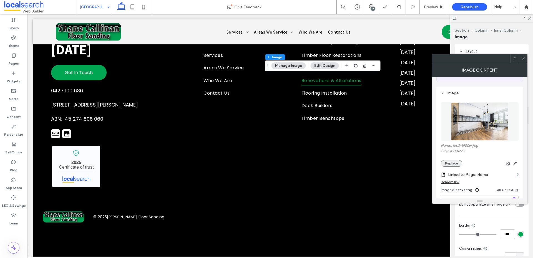
click at [447, 161] on button "Replace" at bounding box center [451, 163] width 21 height 7
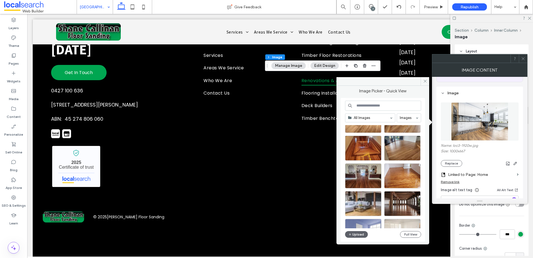
scroll to position [140, 0]
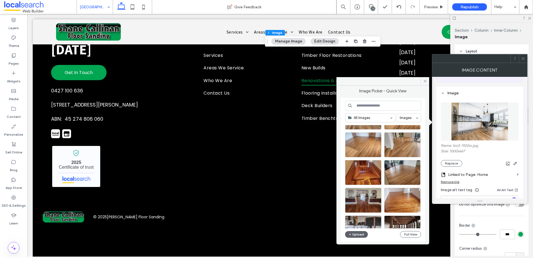
click at [522, 60] on icon at bounding box center [523, 59] width 4 height 4
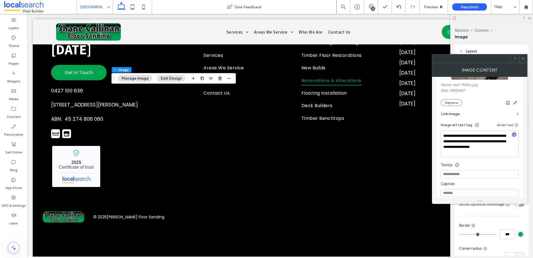
scroll to position [107, 0]
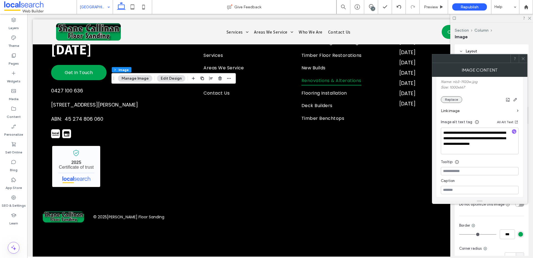
click at [451, 100] on button "Replace" at bounding box center [451, 99] width 21 height 7
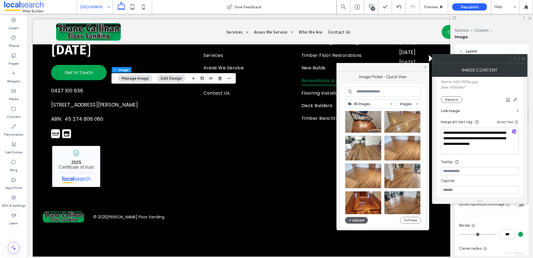
scroll to position [195, 0]
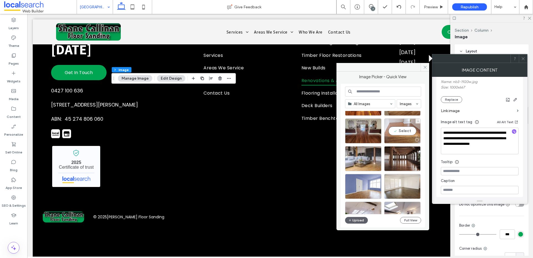
click at [412, 131] on div "Select" at bounding box center [402, 130] width 36 height 25
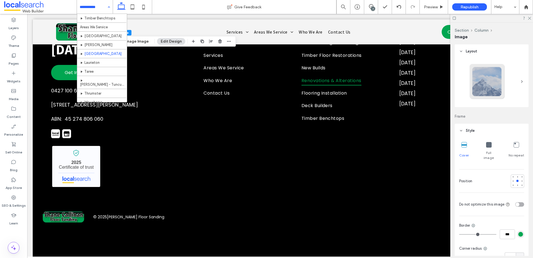
scroll to position [84, 0]
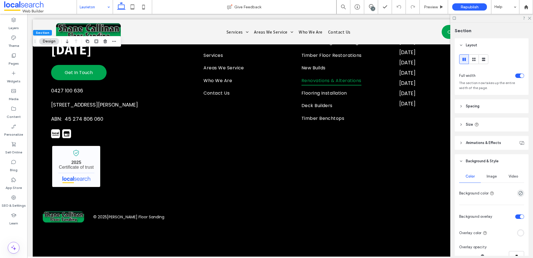
scroll to position [105, 0]
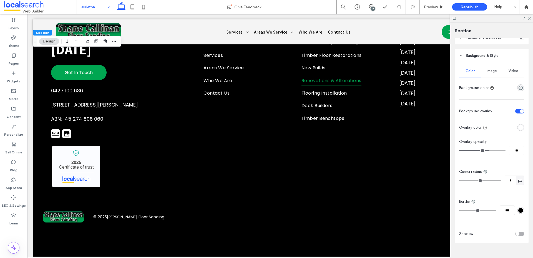
click at [494, 75] on div "Image" at bounding box center [492, 71] width 22 height 12
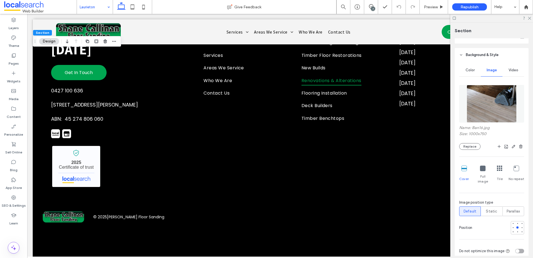
scroll to position [107, 0]
click at [475, 143] on button "Replace" at bounding box center [469, 146] width 21 height 7
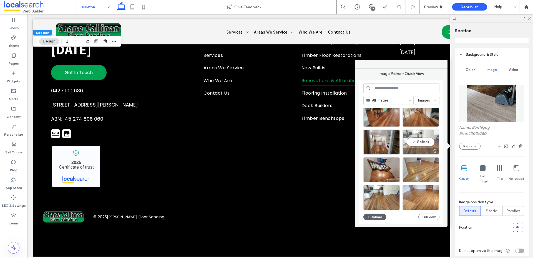
scroll to position [54, 0]
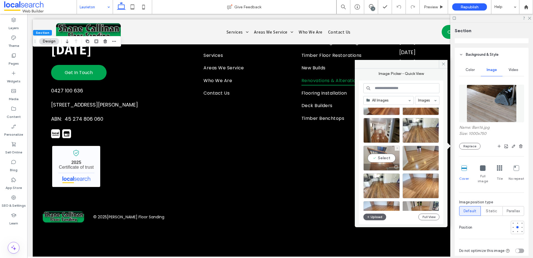
click at [383, 159] on div "Select" at bounding box center [381, 158] width 36 height 25
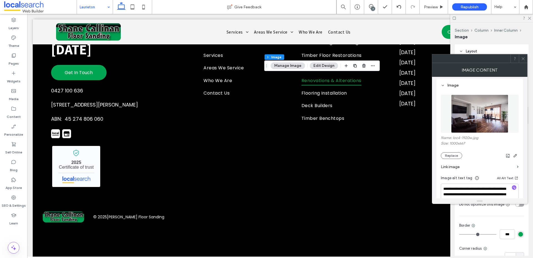
scroll to position [51, 0]
click at [455, 155] on button "Replace" at bounding box center [451, 155] width 21 height 7
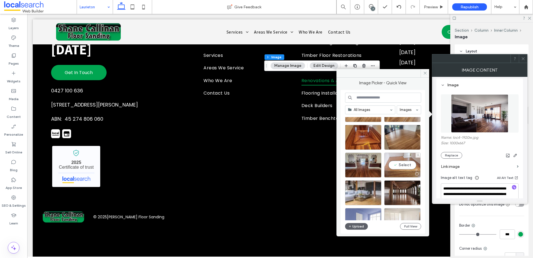
scroll to position [57, 0]
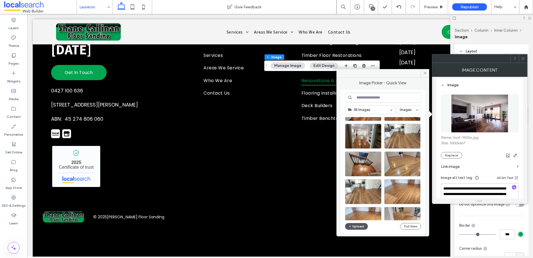
click at [353, 227] on button "Upload" at bounding box center [356, 226] width 23 height 7
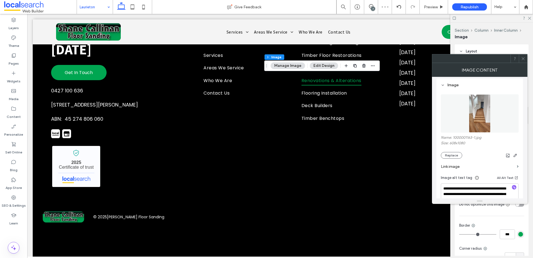
click at [522, 63] on div "Image Content" at bounding box center [479, 70] width 95 height 14
click at [524, 59] on icon at bounding box center [523, 59] width 4 height 4
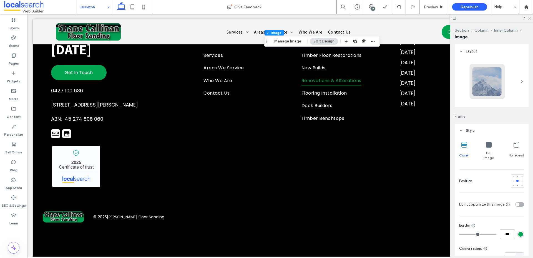
click at [529, 19] on icon at bounding box center [529, 18] width 4 height 4
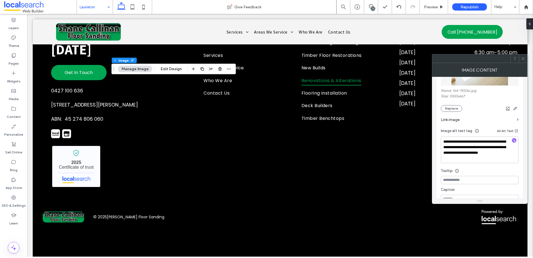
scroll to position [102, 0]
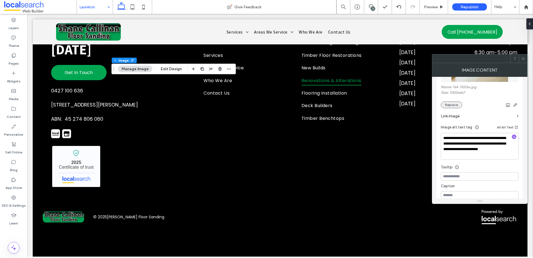
click at [449, 106] on button "Replace" at bounding box center [451, 105] width 21 height 7
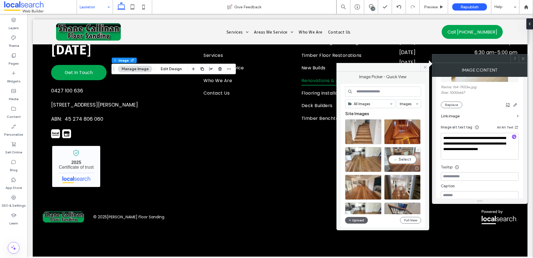
click at [410, 158] on div "Select" at bounding box center [402, 159] width 36 height 25
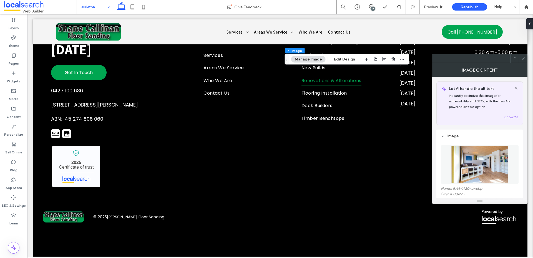
scroll to position [103, 0]
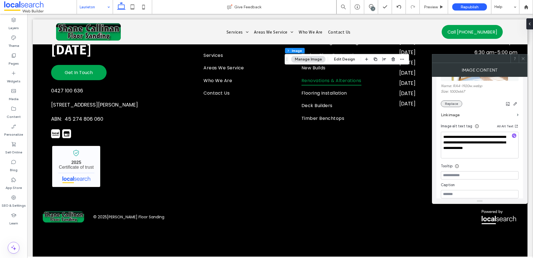
click at [450, 104] on button "Replace" at bounding box center [451, 103] width 21 height 7
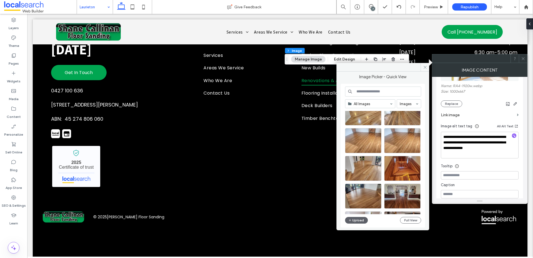
scroll to position [132, 0]
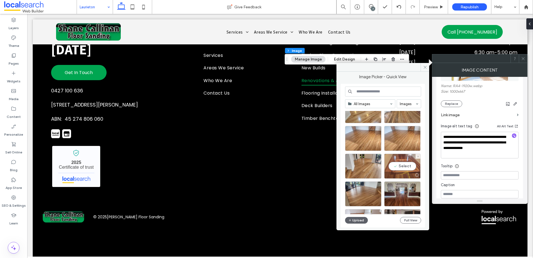
click at [400, 167] on div "Select" at bounding box center [402, 166] width 36 height 25
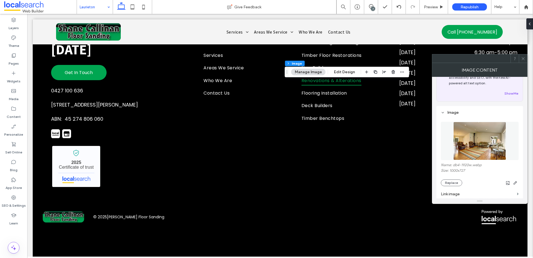
scroll to position [51, 0]
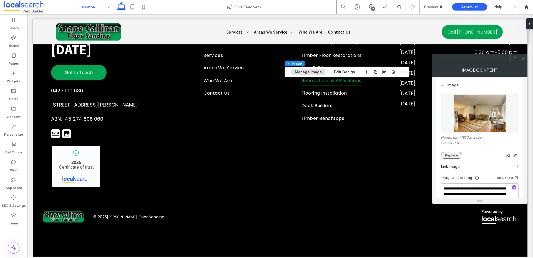
click at [448, 157] on button "Replace" at bounding box center [451, 155] width 21 height 7
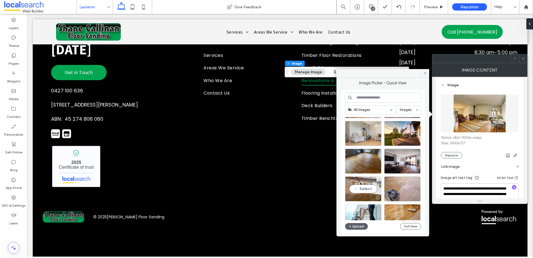
scroll to position [533, 0]
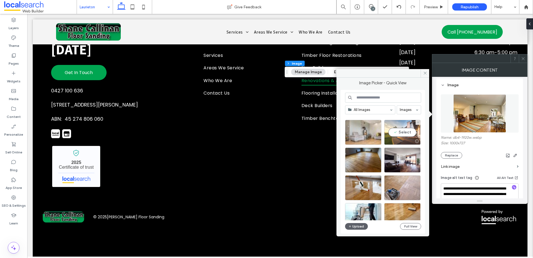
click at [411, 134] on div "Select" at bounding box center [402, 132] width 36 height 25
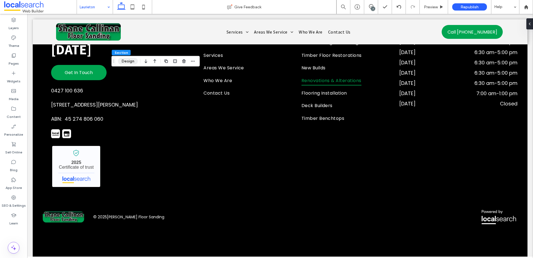
click at [130, 58] on button "Design" at bounding box center [128, 61] width 20 height 7
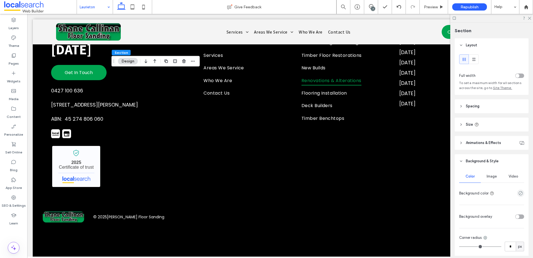
scroll to position [75, 0]
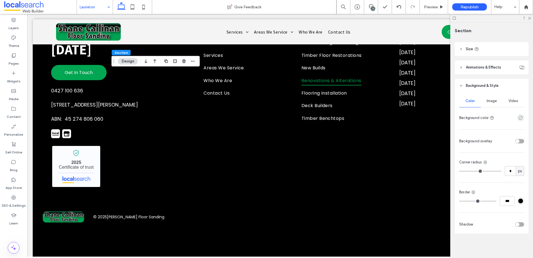
click at [482, 104] on div "Image" at bounding box center [492, 101] width 22 height 12
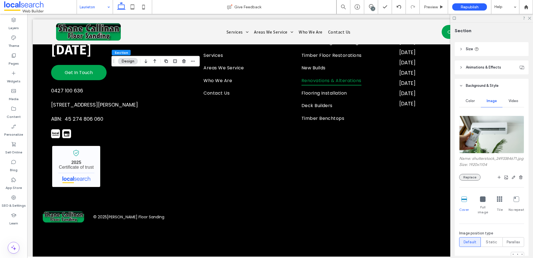
click at [466, 180] on button "Replace" at bounding box center [469, 177] width 21 height 7
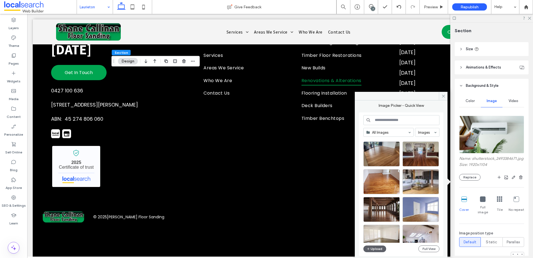
scroll to position [238, 0]
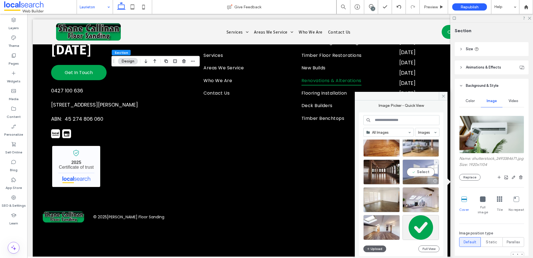
click at [425, 168] on div "Select" at bounding box center [420, 172] width 36 height 25
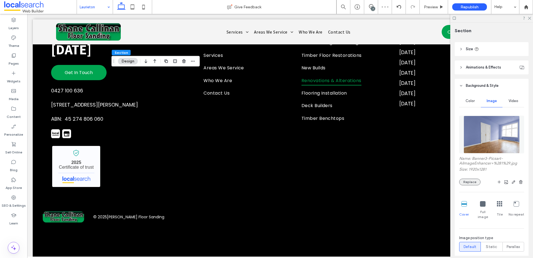
click at [478, 180] on button "Replace" at bounding box center [469, 182] width 21 height 7
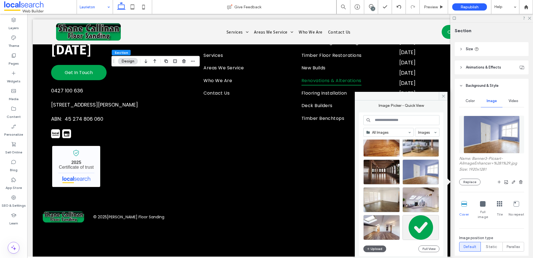
scroll to position [243, 0]
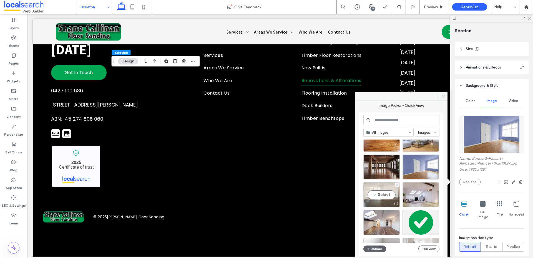
click at [390, 191] on div "Select" at bounding box center [381, 194] width 36 height 25
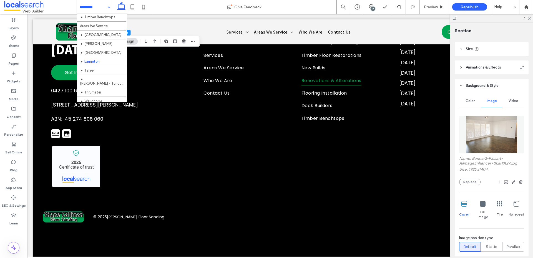
scroll to position [119, 0]
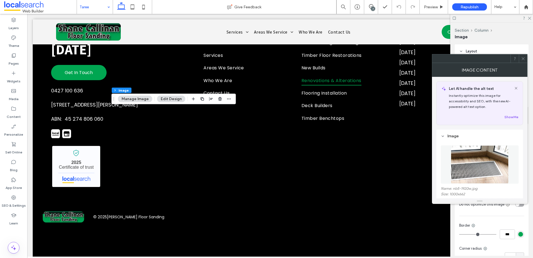
scroll to position [54, 0]
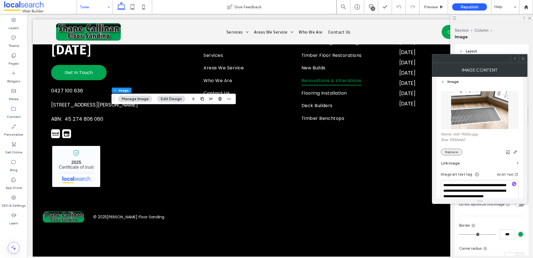
click at [450, 151] on button "Replace" at bounding box center [451, 152] width 21 height 7
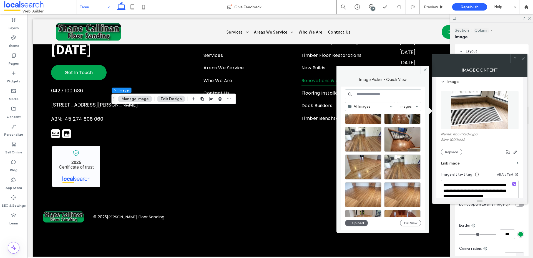
scroll to position [52, 0]
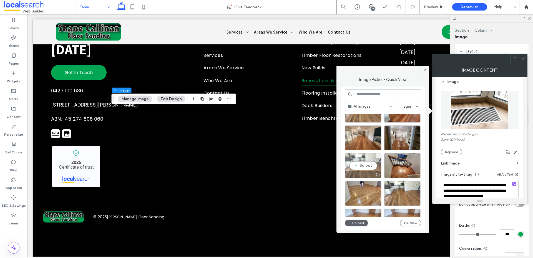
click at [361, 166] on div "Select" at bounding box center [363, 165] width 36 height 25
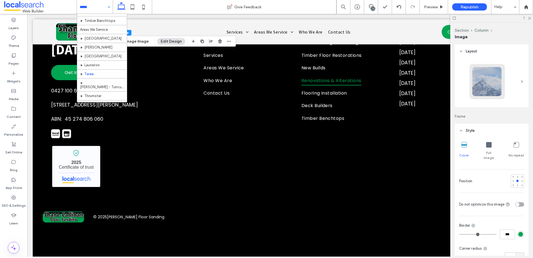
scroll to position [116, 0]
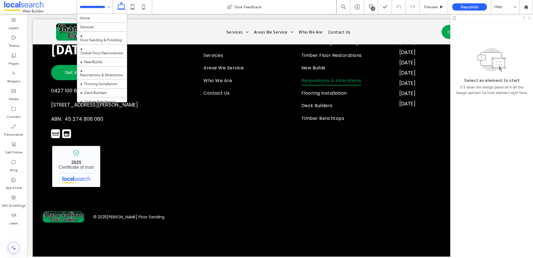
click at [530, 19] on icon at bounding box center [529, 18] width 4 height 4
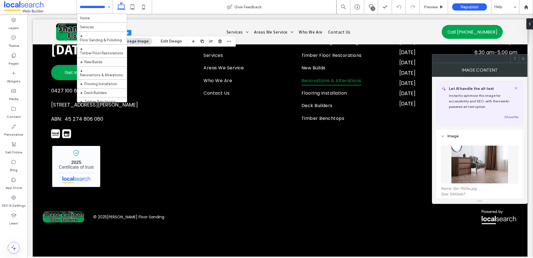
scroll to position [109, 0]
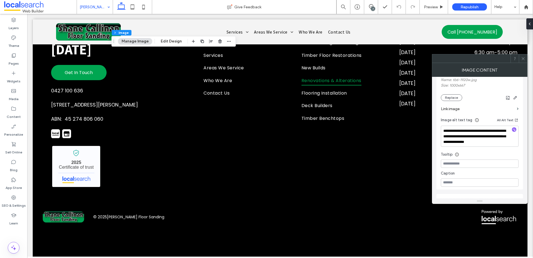
click at [450, 101] on section "Link image" at bounding box center [480, 109] width 78 height 16
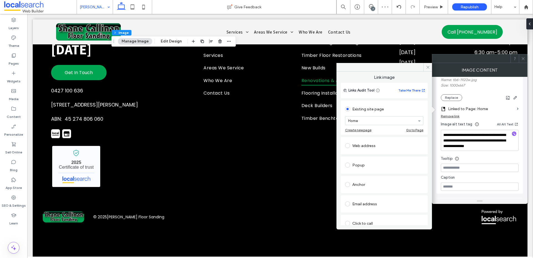
click at [456, 94] on div "Name: tb6-1920w.jpg Size: 1000x667 Replace" at bounding box center [480, 89] width 78 height 23
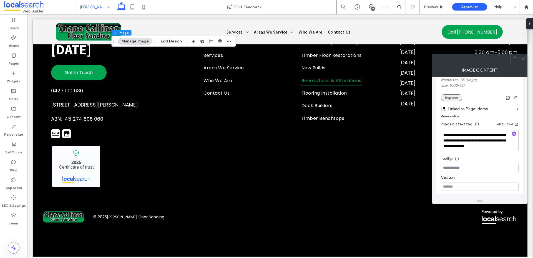
click at [456, 96] on button "Replace" at bounding box center [451, 97] width 21 height 7
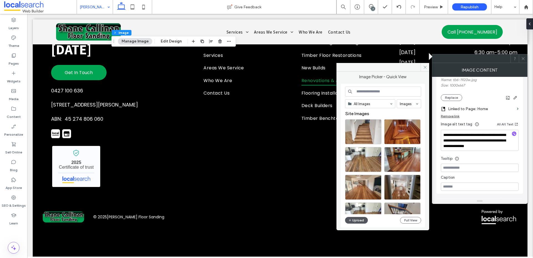
click at [357, 220] on button "Upload" at bounding box center [356, 220] width 23 height 7
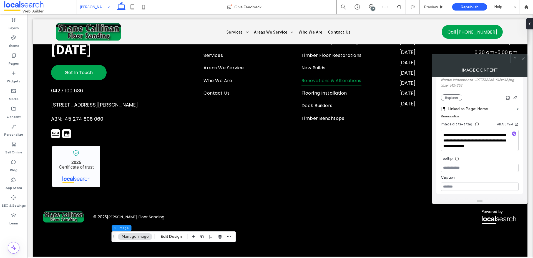
click at [522, 57] on icon at bounding box center [523, 59] width 4 height 4
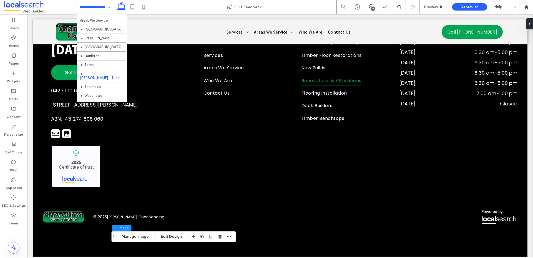
scroll to position [119, 0]
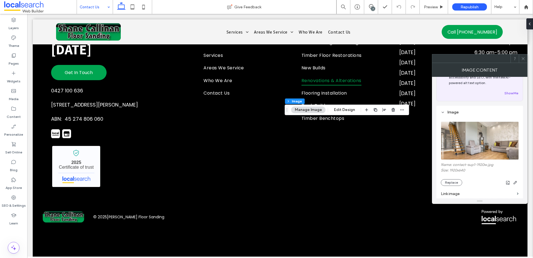
scroll to position [49, 0]
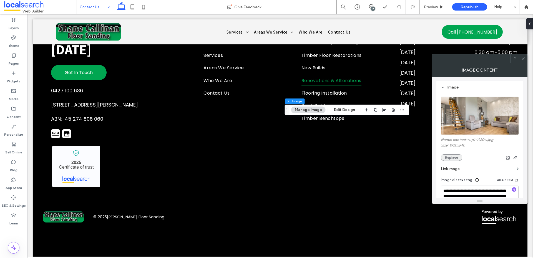
click at [454, 159] on button "Replace" at bounding box center [451, 157] width 21 height 7
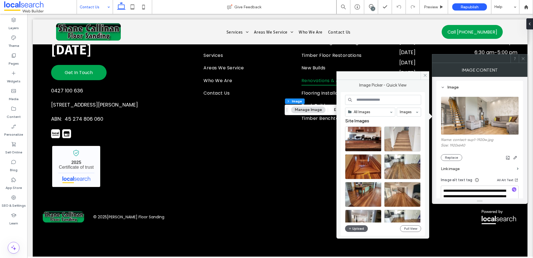
scroll to position [0, 0]
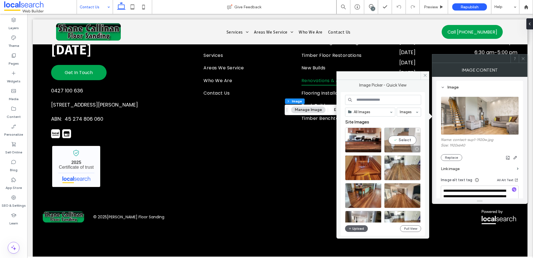
click at [400, 137] on div "Select" at bounding box center [402, 140] width 36 height 25
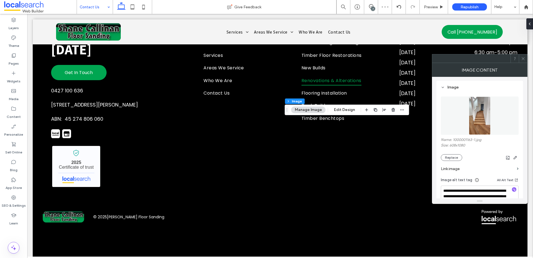
click at [524, 63] on div "Image Content" at bounding box center [479, 70] width 95 height 14
click at [523, 60] on icon at bounding box center [523, 58] width 4 height 4
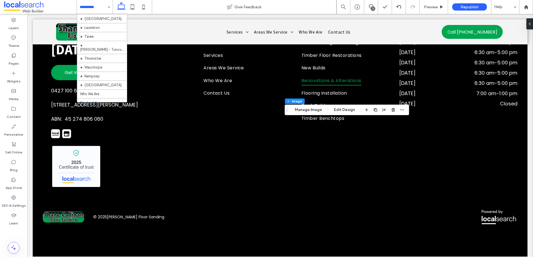
scroll to position [119, 0]
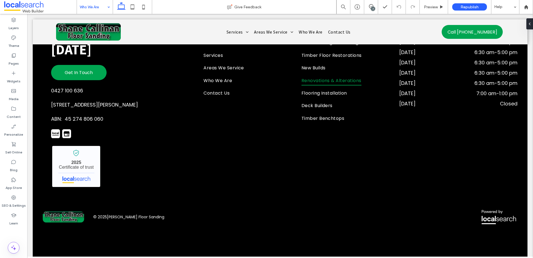
click at [92, 6] on input at bounding box center [93, 7] width 27 height 14
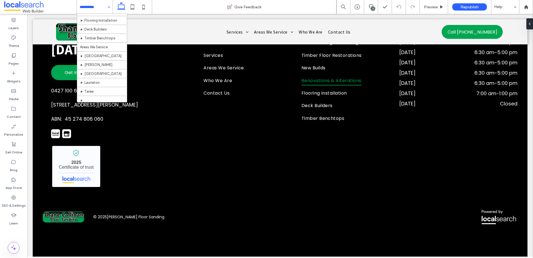
scroll to position [119, 0]
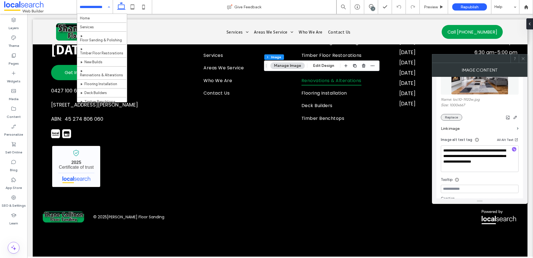
scroll to position [88, 0]
click at [453, 116] on button "Replace" at bounding box center [451, 118] width 21 height 7
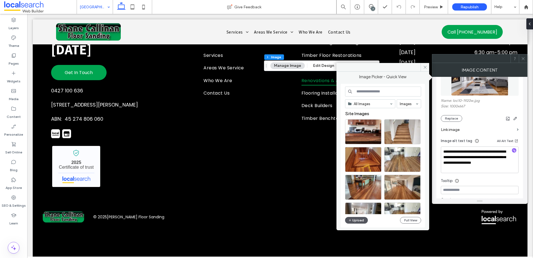
click at [355, 221] on button "Upload" at bounding box center [356, 220] width 23 height 7
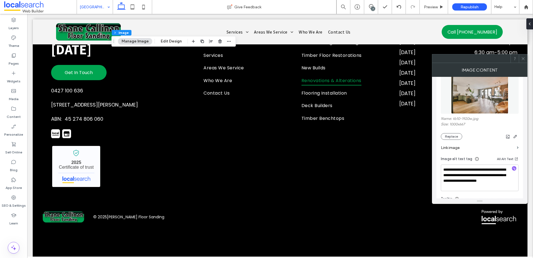
scroll to position [68, 0]
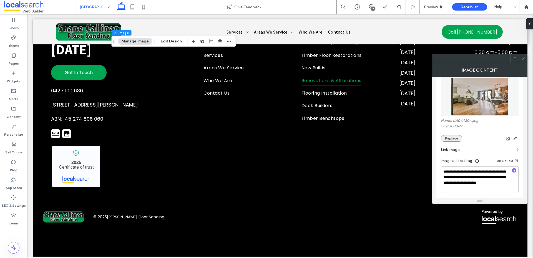
click at [448, 137] on button "Replace" at bounding box center [451, 138] width 21 height 7
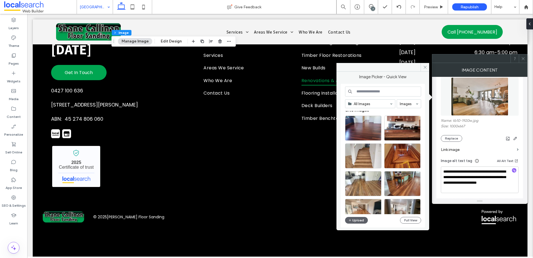
scroll to position [0, 0]
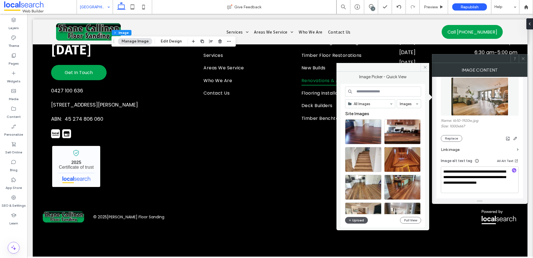
click at [356, 222] on button "Upload" at bounding box center [356, 220] width 23 height 7
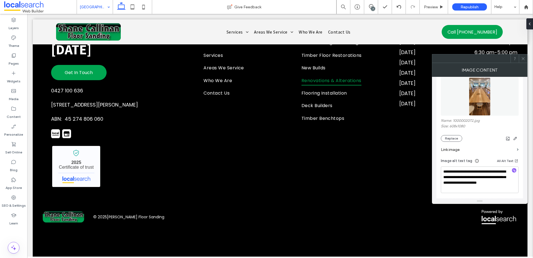
type input "***"
click at [525, 56] on div at bounding box center [523, 58] width 8 height 8
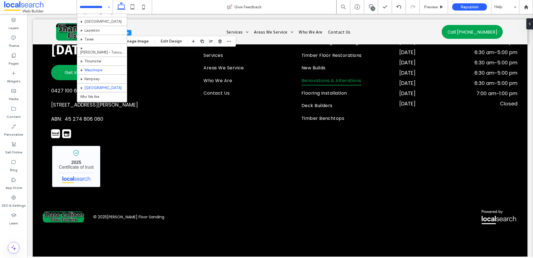
scroll to position [117, 0]
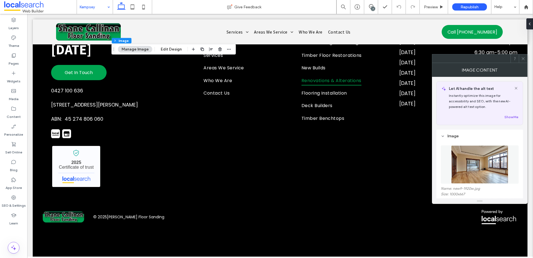
click at [457, 150] on img at bounding box center [479, 164] width 57 height 38
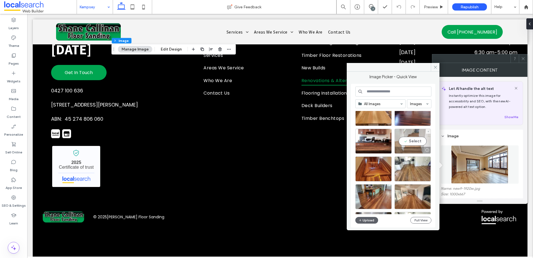
scroll to position [36, 0]
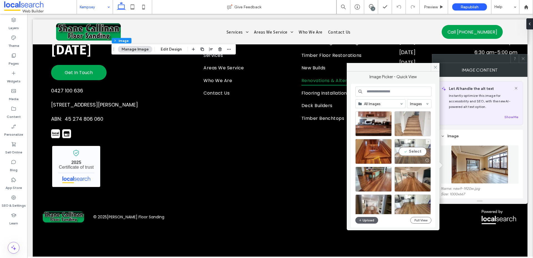
click at [417, 153] on div "Select" at bounding box center [412, 151] width 36 height 25
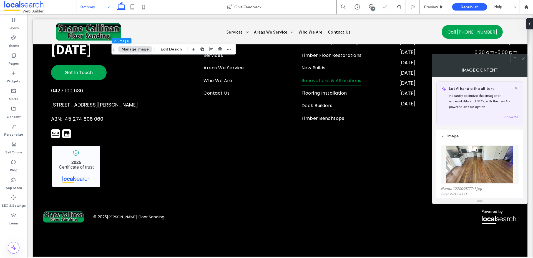
scroll to position [164, 0]
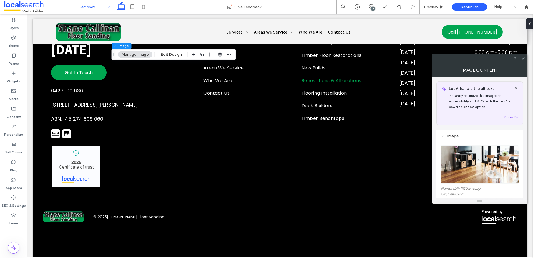
click at [521, 166] on div "**********" at bounding box center [479, 214] width 87 height 169
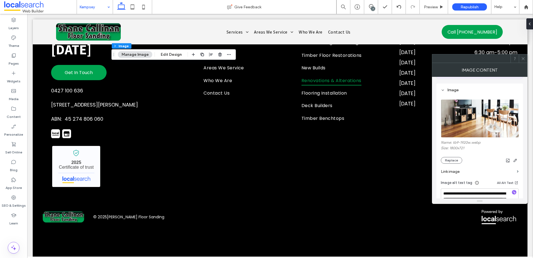
scroll to position [47, 0]
click at [454, 164] on section "Link image" at bounding box center [480, 171] width 78 height 16
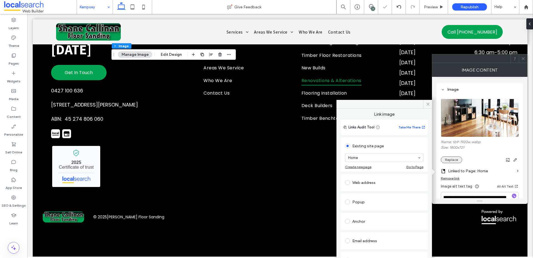
click at [457, 161] on button "Replace" at bounding box center [451, 159] width 21 height 7
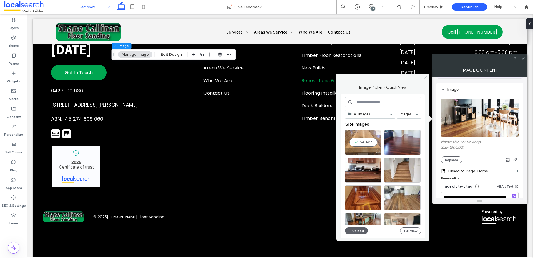
click at [371, 143] on div "Select" at bounding box center [363, 142] width 36 height 25
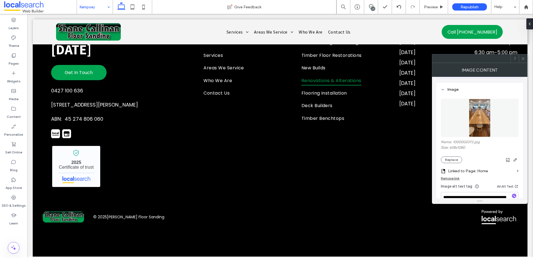
type input "***"
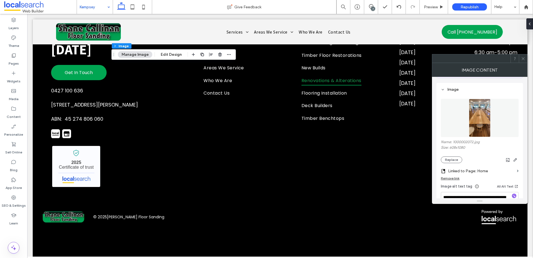
click at [523, 60] on icon at bounding box center [523, 59] width 4 height 4
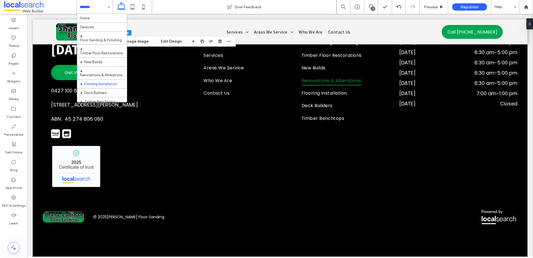
scroll to position [119, 0]
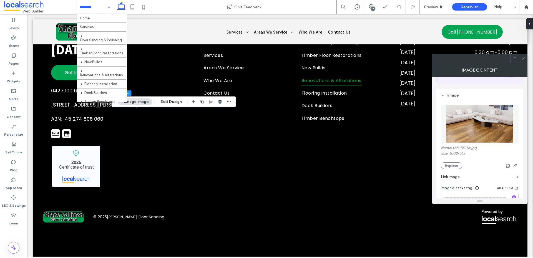
scroll to position [42, 0]
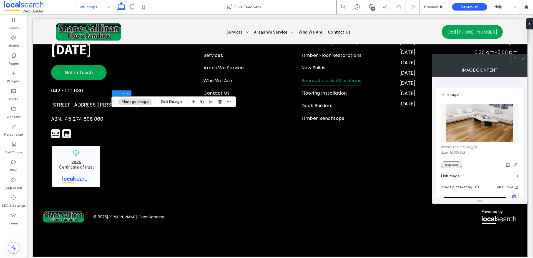
click at [459, 166] on button "Replace" at bounding box center [451, 164] width 21 height 7
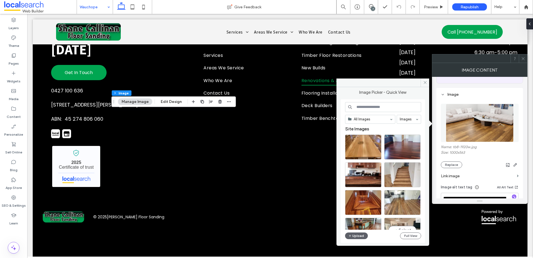
scroll to position [0, 0]
click at [363, 172] on div "Select" at bounding box center [363, 175] width 36 height 25
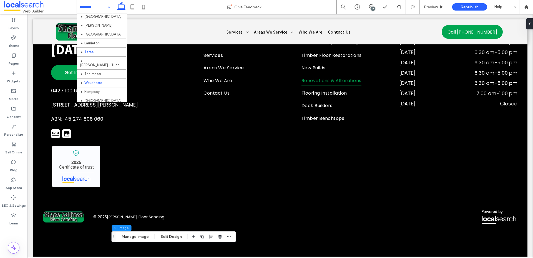
scroll to position [119, 0]
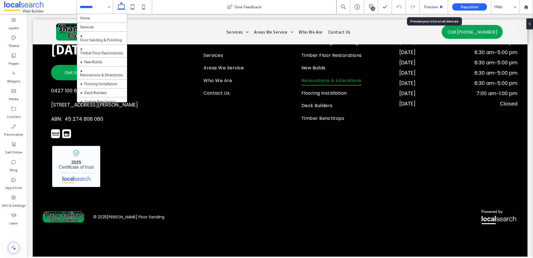
click at [429, 7] on span "Preview" at bounding box center [431, 7] width 14 height 5
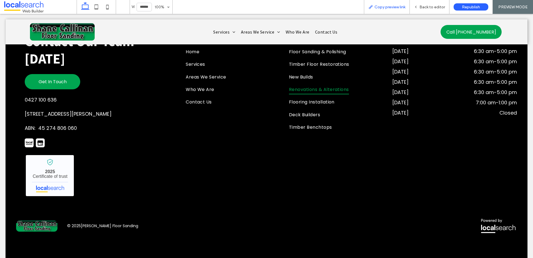
click at [377, 7] on span "Copy preview link" at bounding box center [389, 7] width 31 height 5
